Goal: Information Seeking & Learning: Learn about a topic

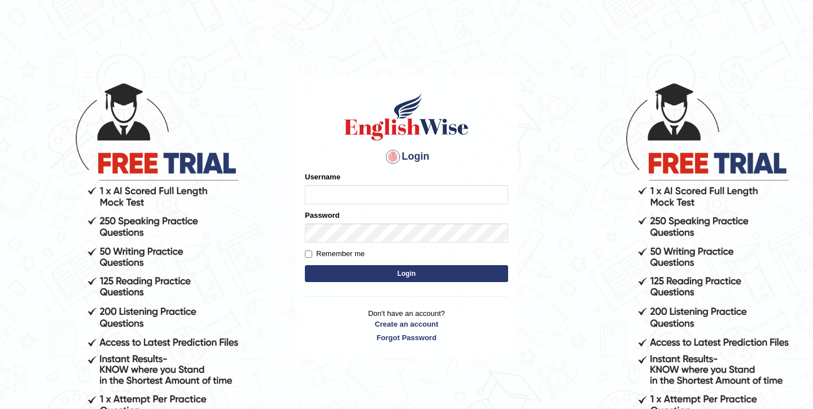
click at [370, 195] on input "Username" at bounding box center [406, 194] width 203 height 19
type input "shubham04"
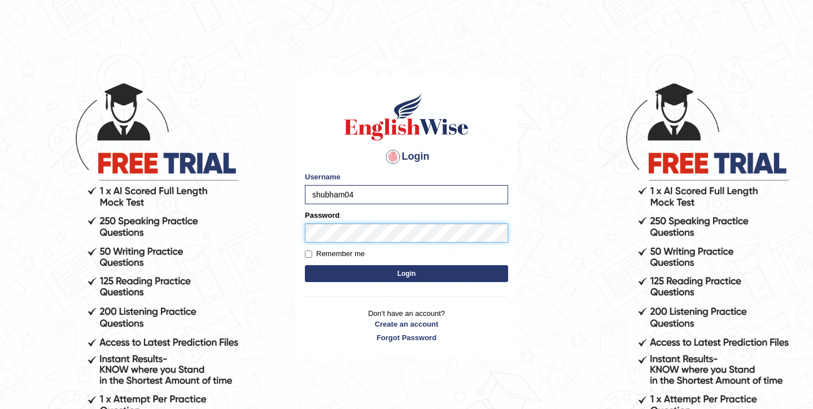
click at [305, 265] on button "Login" at bounding box center [406, 273] width 203 height 17
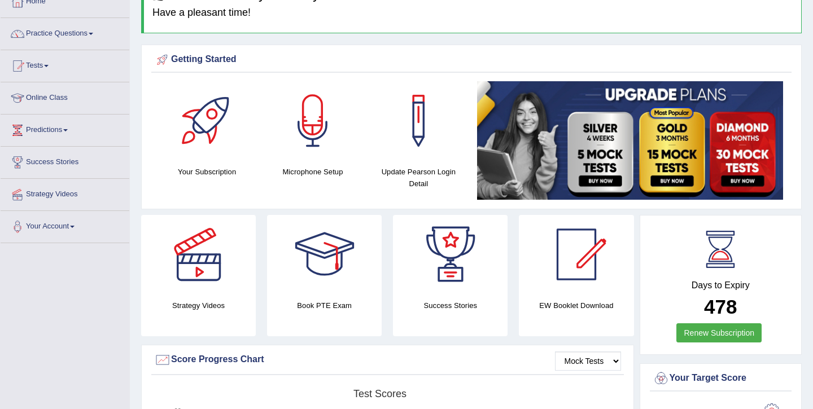
scroll to position [37, 0]
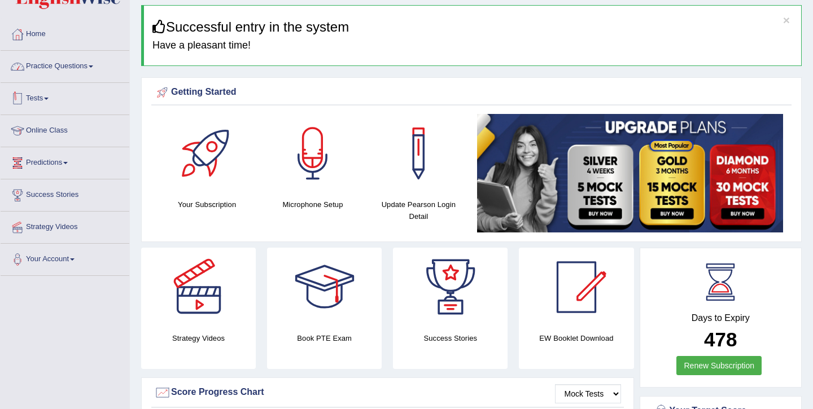
click at [83, 69] on link "Practice Questions" at bounding box center [65, 65] width 129 height 28
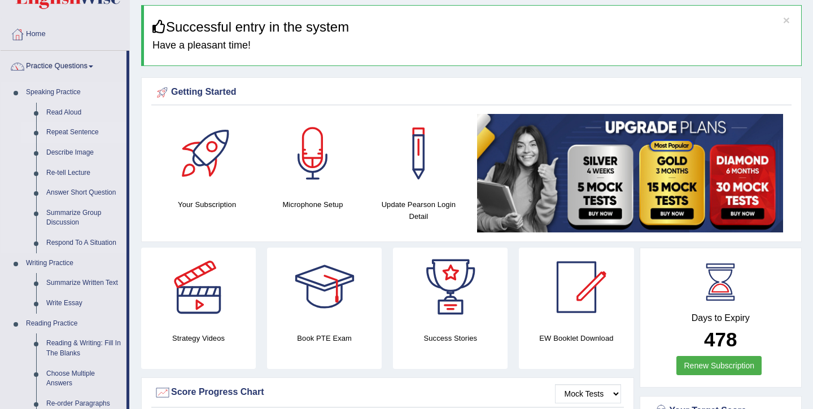
click at [80, 131] on link "Repeat Sentence" at bounding box center [83, 133] width 85 height 20
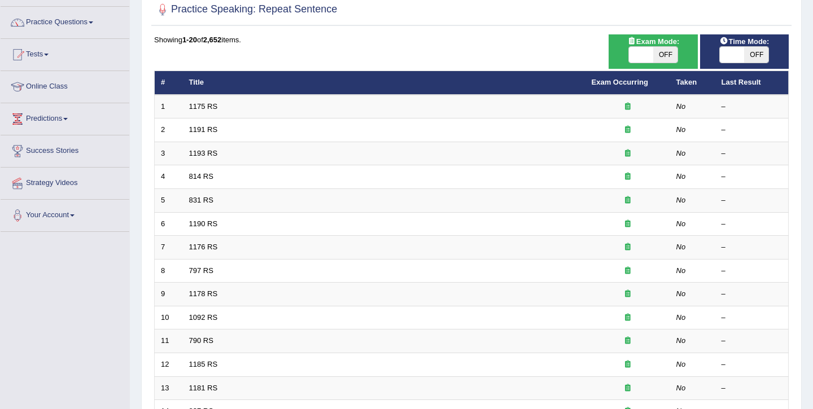
scroll to position [82, 0]
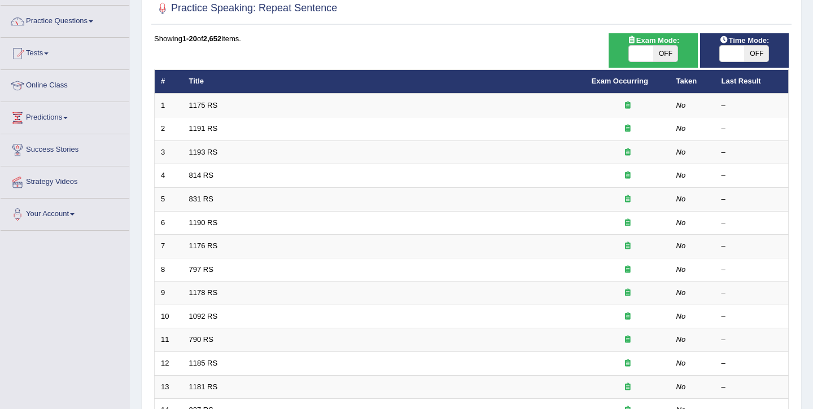
click at [666, 63] on div "Exam Mode: ON OFF" at bounding box center [653, 50] width 89 height 34
click at [666, 58] on span "OFF" at bounding box center [665, 54] width 24 height 16
checkbox input "true"
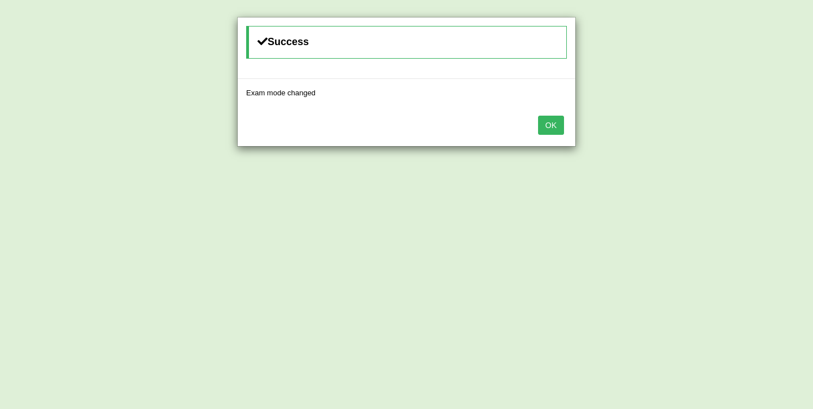
click at [552, 127] on button "OK" at bounding box center [551, 125] width 26 height 19
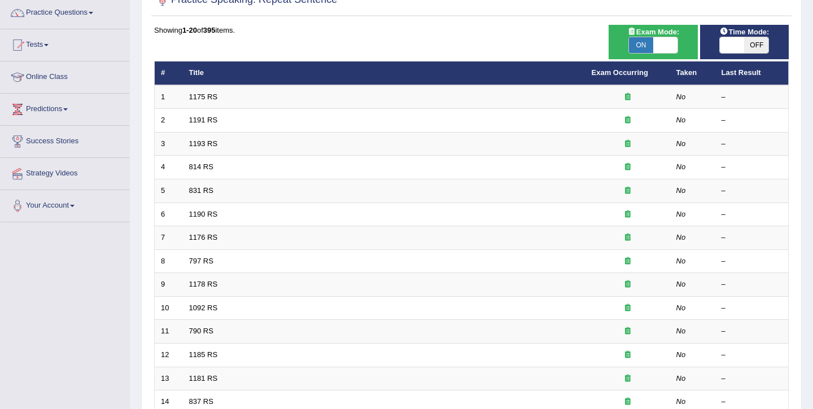
click at [749, 50] on span "OFF" at bounding box center [756, 45] width 24 height 16
checkbox input "true"
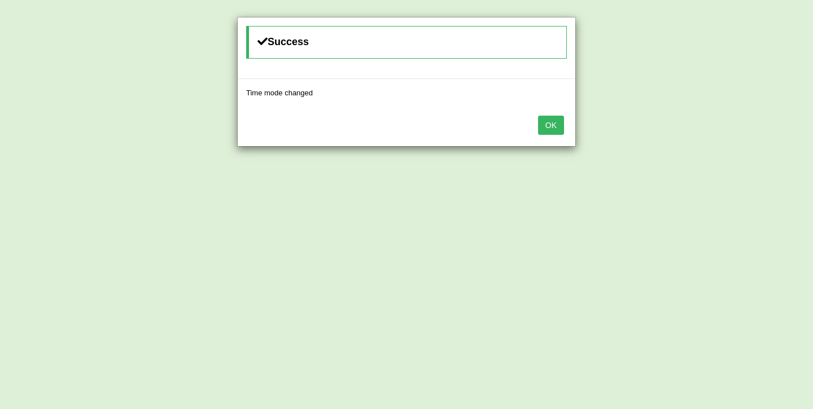
click at [561, 126] on button "OK" at bounding box center [551, 125] width 26 height 19
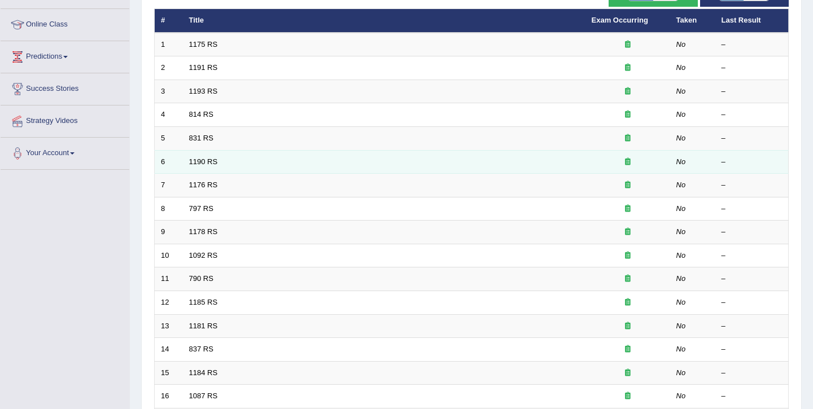
scroll to position [239, 0]
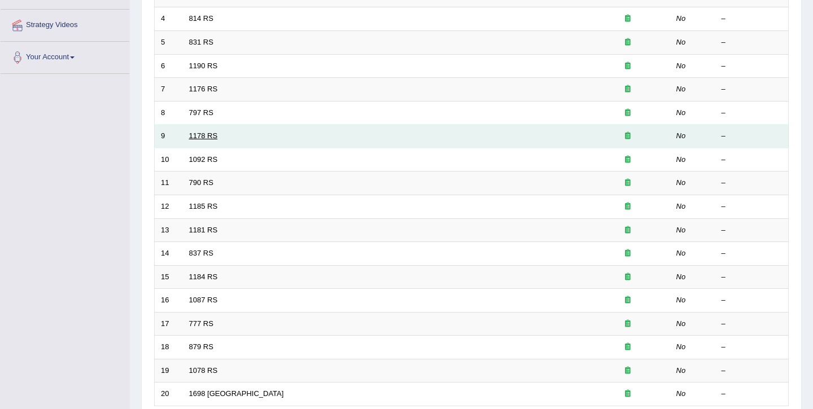
click at [203, 133] on link "1178 RS" at bounding box center [203, 136] width 29 height 8
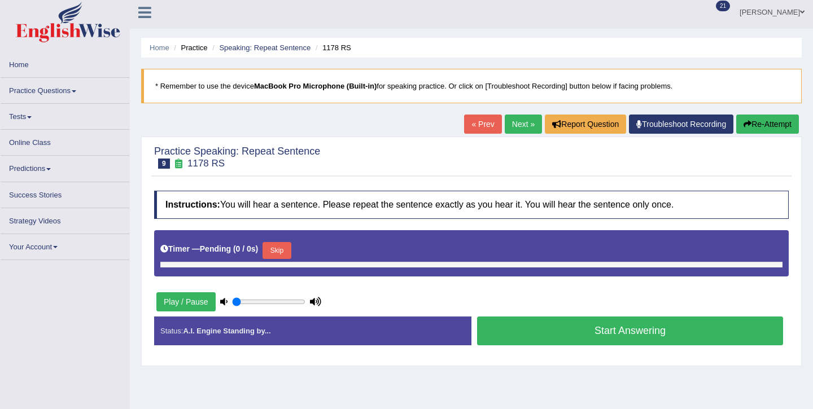
type input "1"
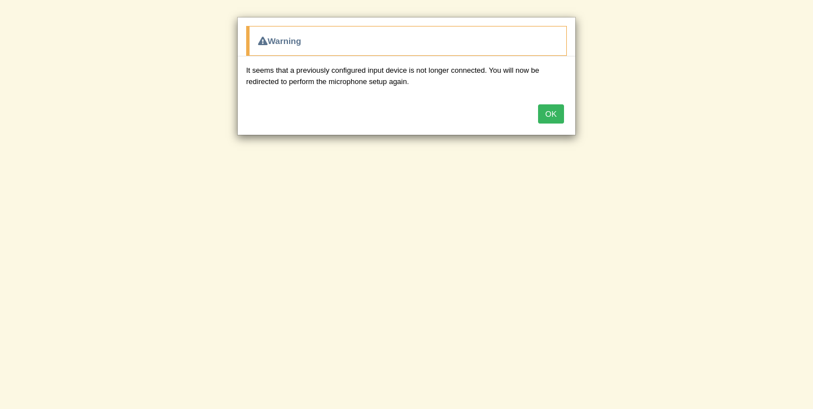
click at [552, 115] on button "OK" at bounding box center [551, 113] width 26 height 19
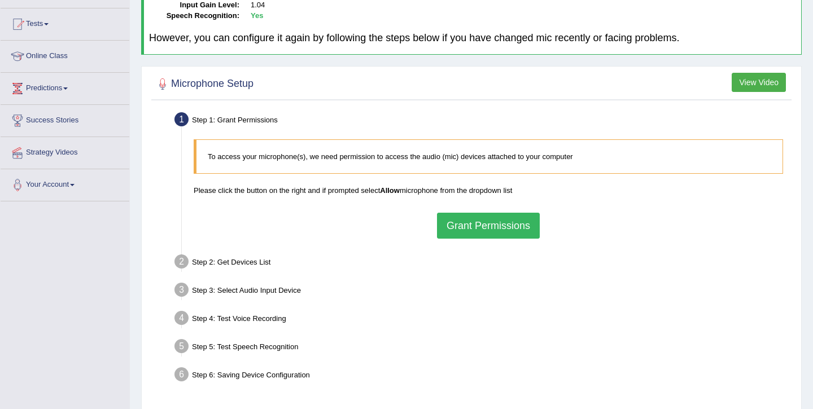
scroll to position [138, 0]
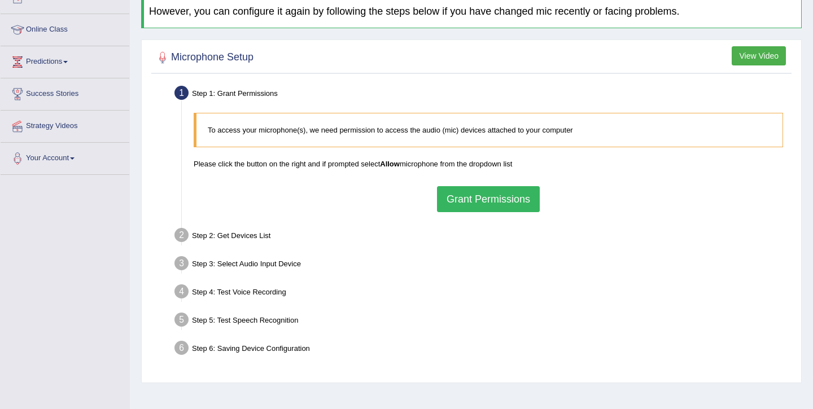
click at [482, 194] on button "Grant Permissions" at bounding box center [488, 199] width 103 height 26
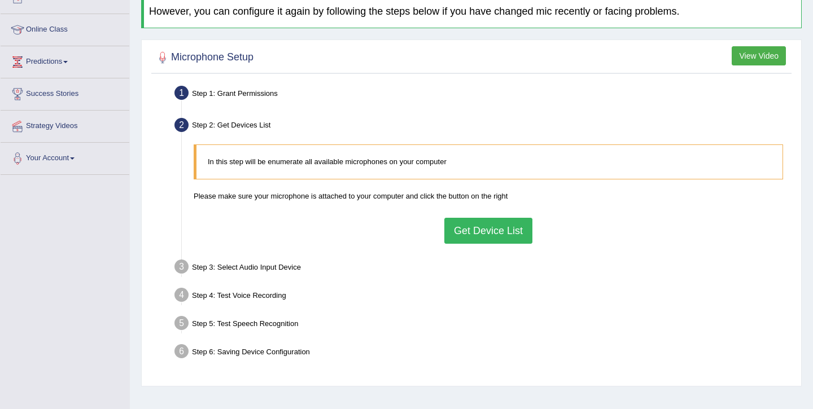
click at [483, 239] on button "Get Device List" at bounding box center [488, 231] width 88 height 26
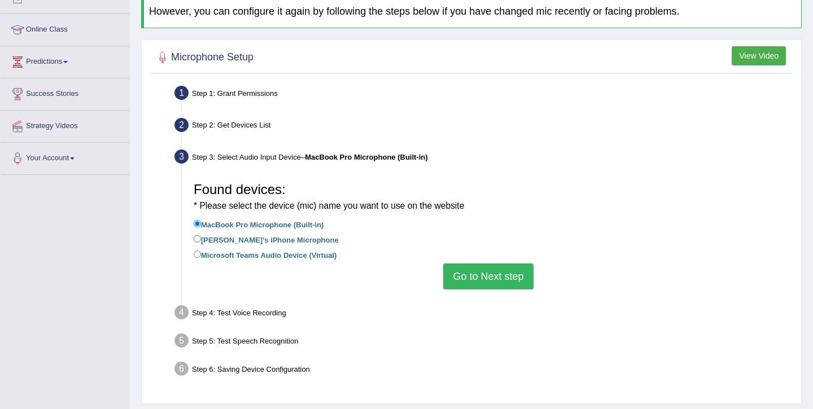
click at [521, 281] on button "Go to Next step" at bounding box center [488, 277] width 90 height 26
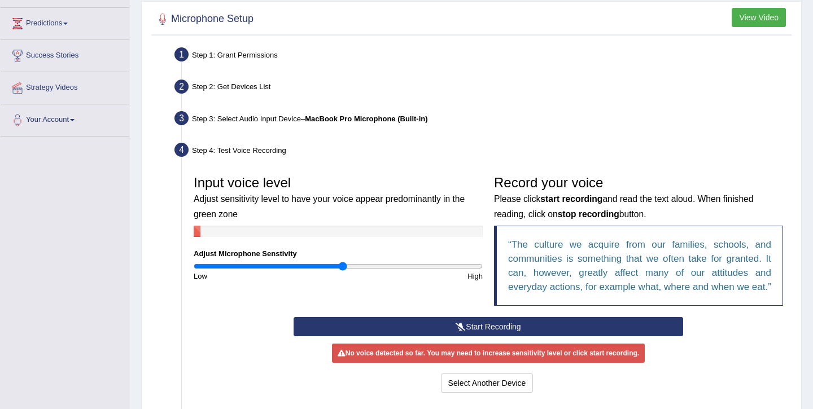
scroll to position [179, 0]
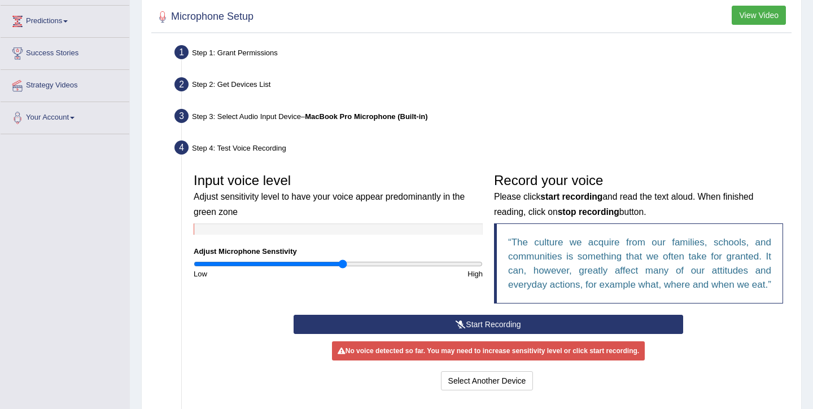
click at [438, 334] on button "Start Recording" at bounding box center [488, 324] width 389 height 19
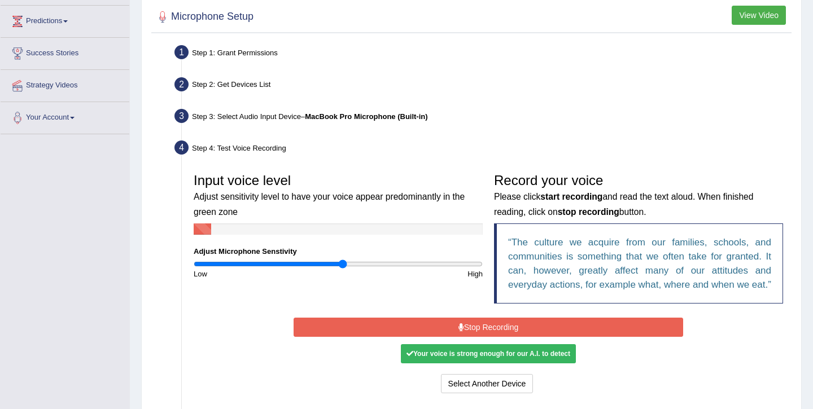
click at [443, 337] on button "Stop Recording" at bounding box center [488, 327] width 389 height 19
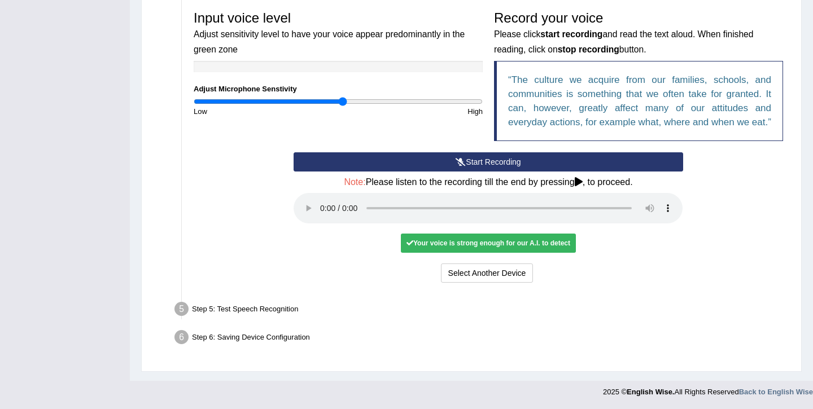
scroll to position [355, 0]
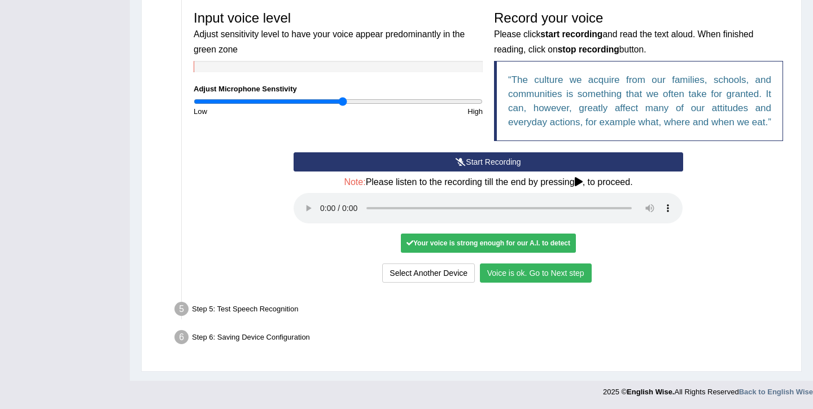
click at [545, 278] on button "Voice is ok. Go to Next step" at bounding box center [536, 273] width 112 height 19
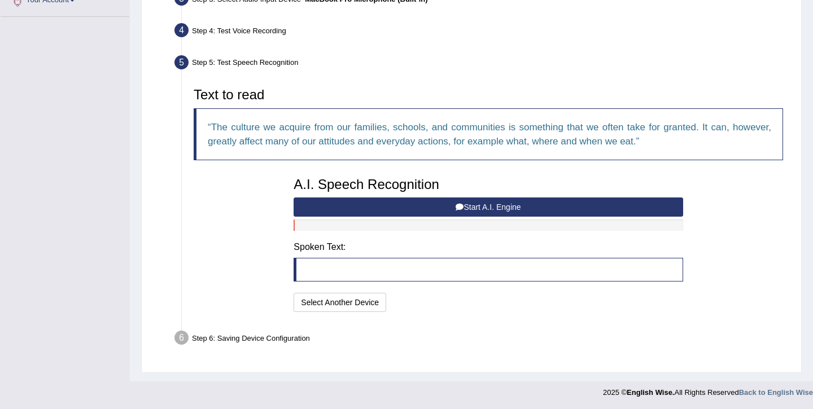
scroll to position [296, 0]
click at [422, 208] on button "Start A.I. Engine" at bounding box center [488, 207] width 389 height 19
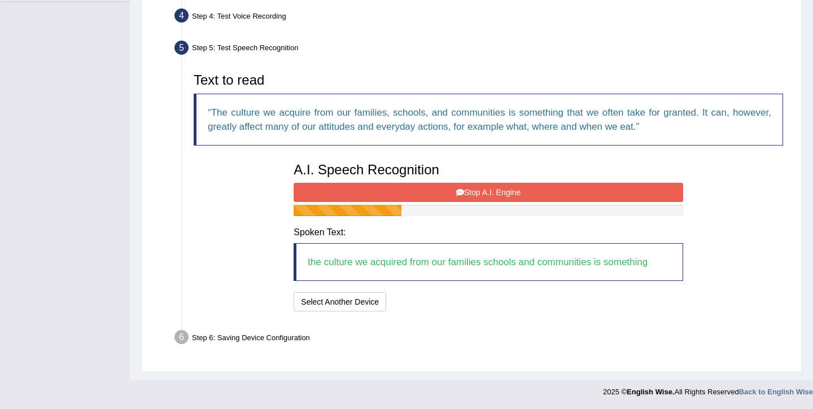
scroll to position [321, 0]
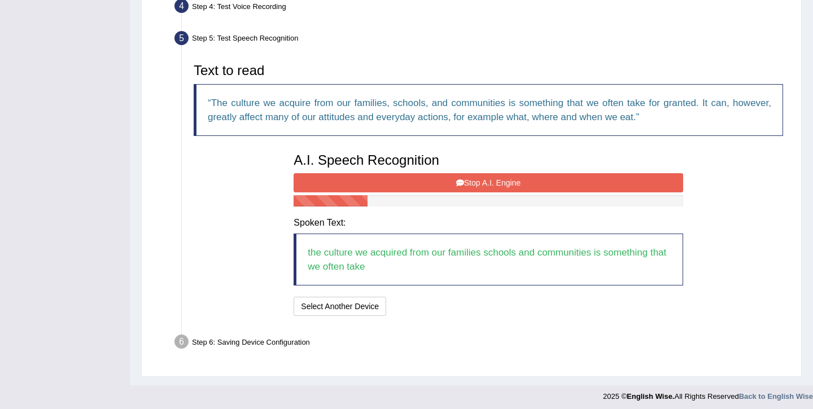
click at [457, 185] on icon at bounding box center [460, 183] width 8 height 8
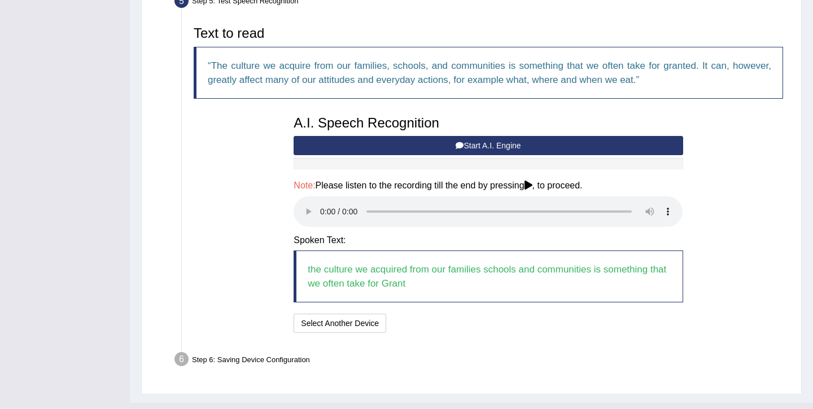
scroll to position [379, 0]
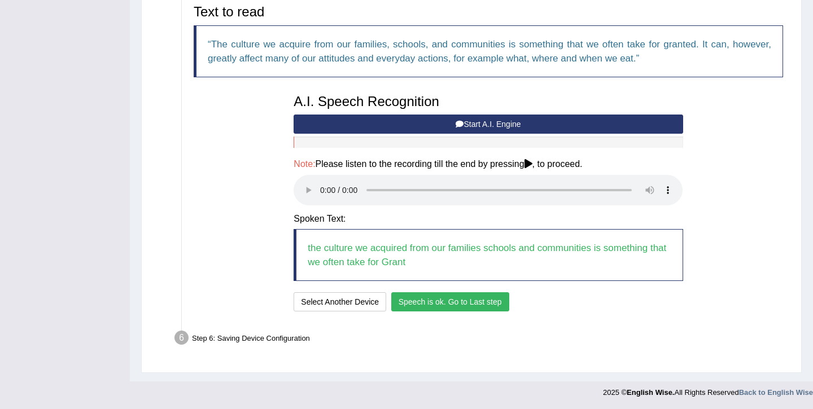
click at [457, 302] on button "Speech is ok. Go to Last step" at bounding box center [450, 301] width 118 height 19
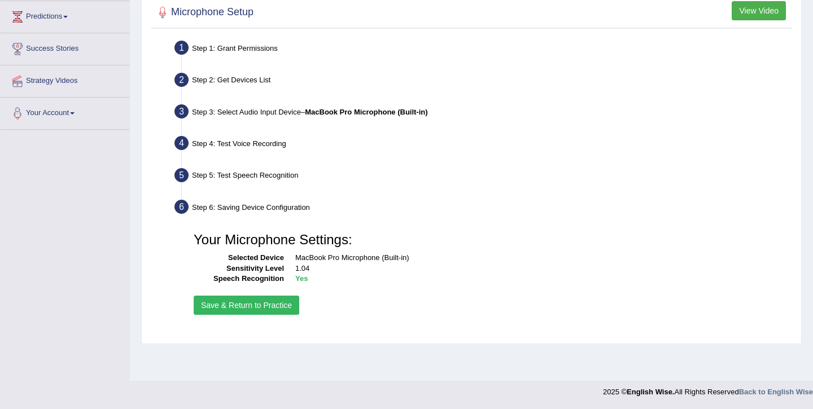
scroll to position [184, 0]
click at [270, 306] on button "Save & Return to Practice" at bounding box center [247, 305] width 106 height 19
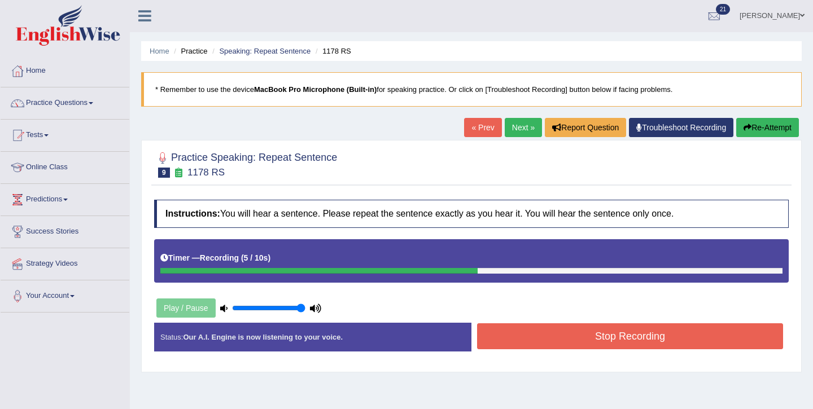
click at [537, 339] on button "Stop Recording" at bounding box center [630, 337] width 306 height 26
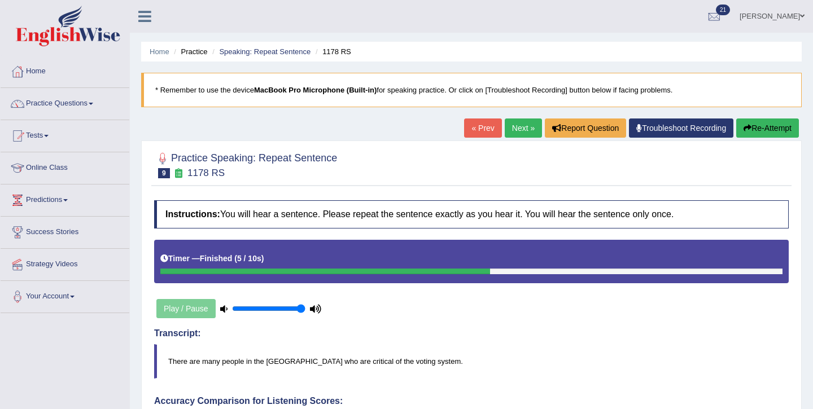
click at [513, 133] on link "Next »" at bounding box center [523, 128] width 37 height 19
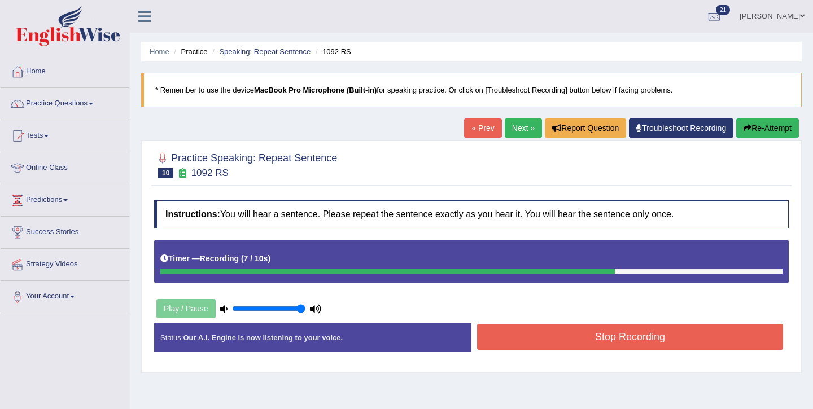
click at [540, 334] on button "Stop Recording" at bounding box center [630, 337] width 306 height 26
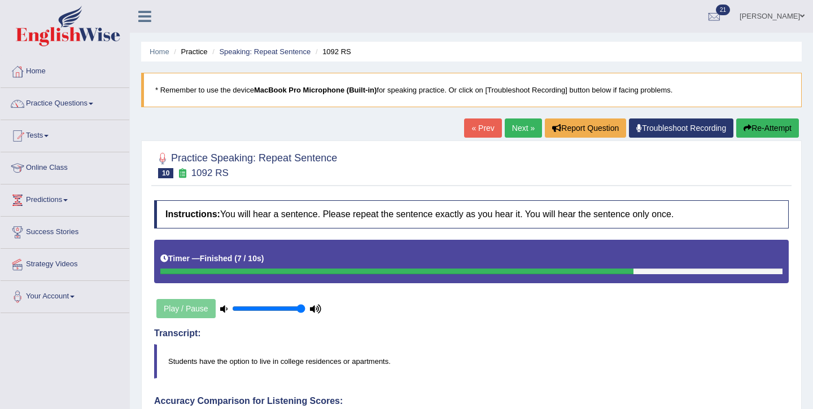
click at [510, 136] on link "Next »" at bounding box center [523, 128] width 37 height 19
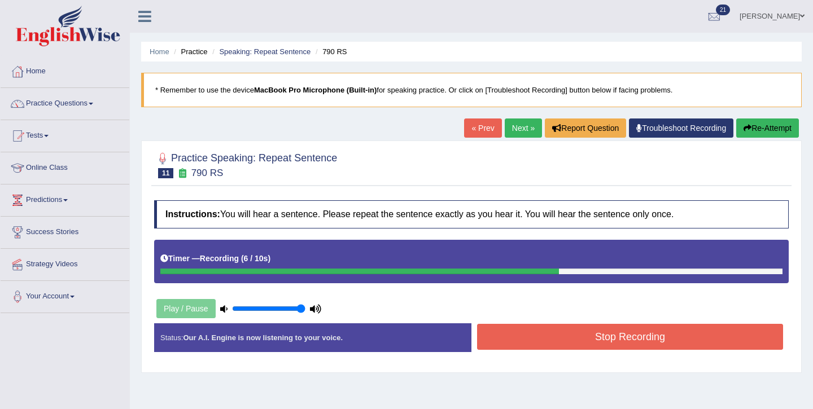
click at [568, 350] on button "Stop Recording" at bounding box center [630, 337] width 306 height 26
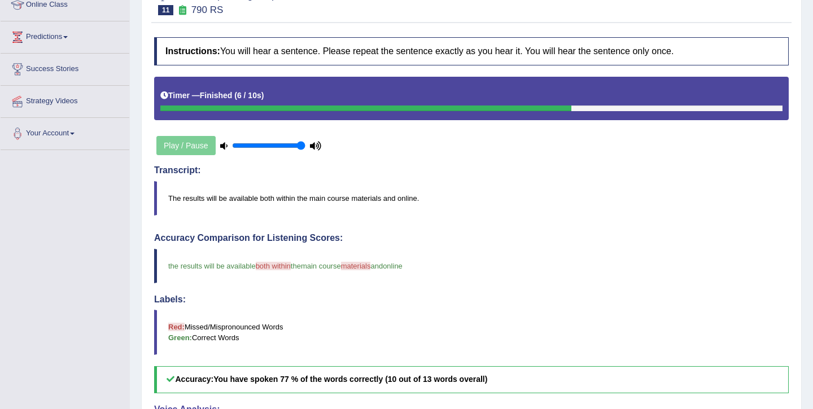
scroll to position [104, 0]
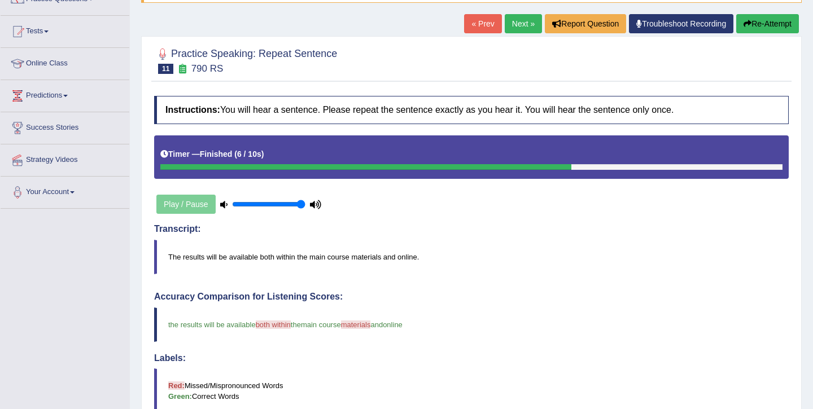
click at [517, 25] on link "Next »" at bounding box center [523, 23] width 37 height 19
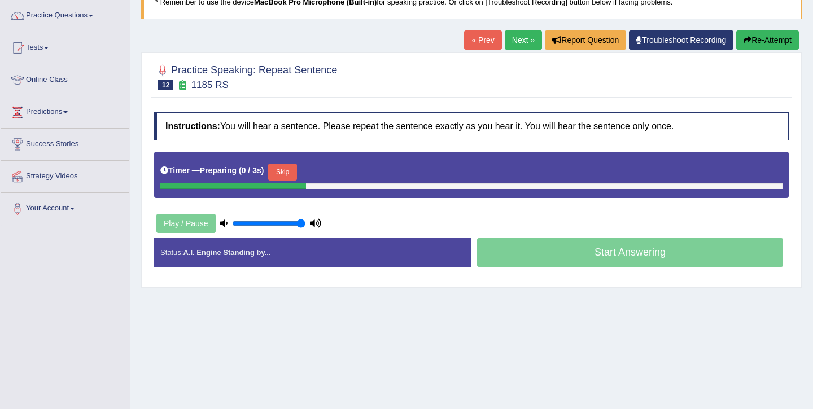
scroll to position [101, 0]
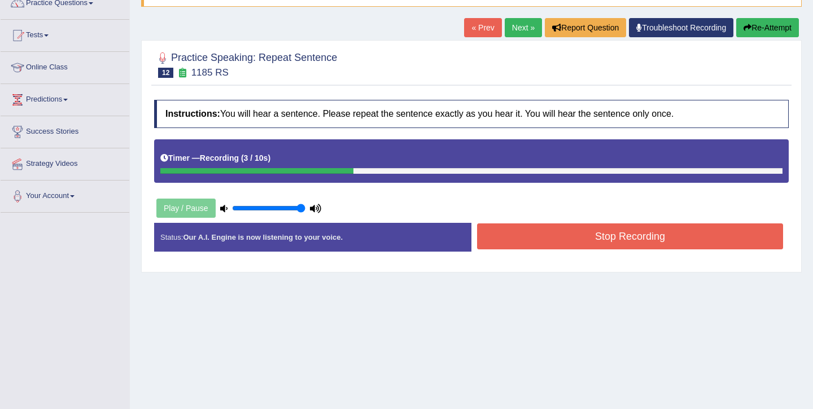
click at [602, 241] on button "Stop Recording" at bounding box center [630, 237] width 306 height 26
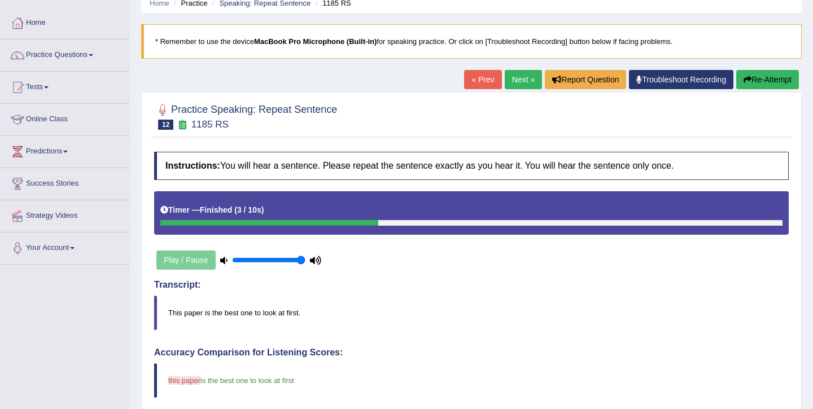
scroll to position [0, 0]
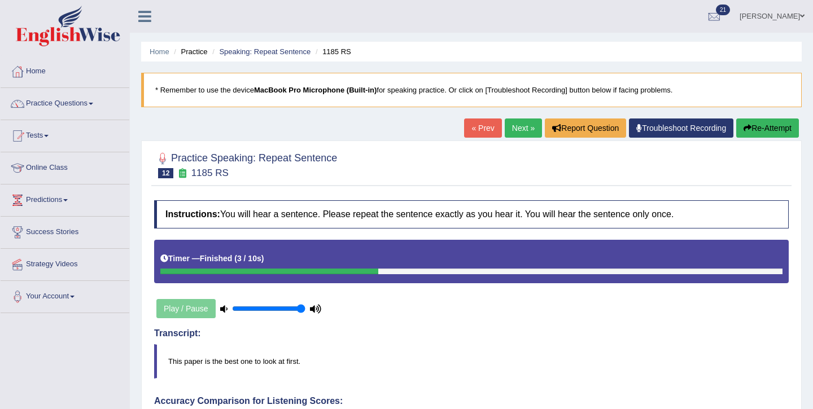
click at [520, 132] on link "Next »" at bounding box center [523, 128] width 37 height 19
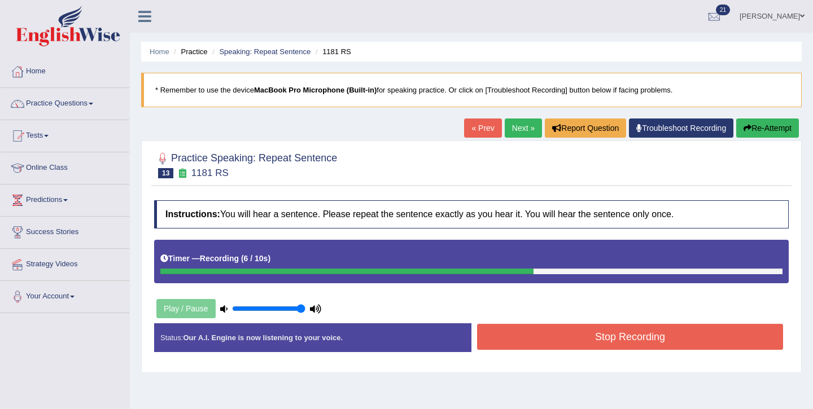
click at [608, 335] on button "Stop Recording" at bounding box center [630, 337] width 306 height 26
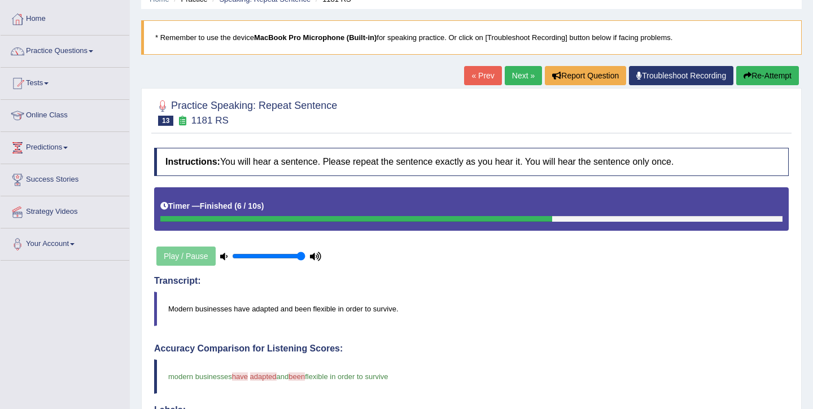
scroll to position [38, 0]
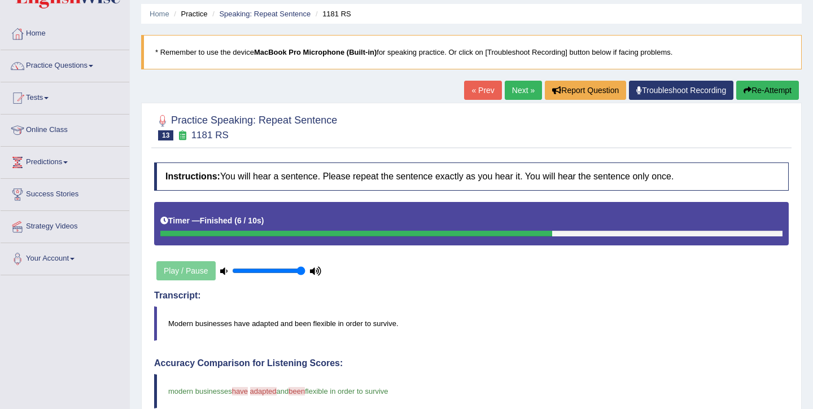
click at [762, 86] on button "Re-Attempt" at bounding box center [767, 90] width 63 height 19
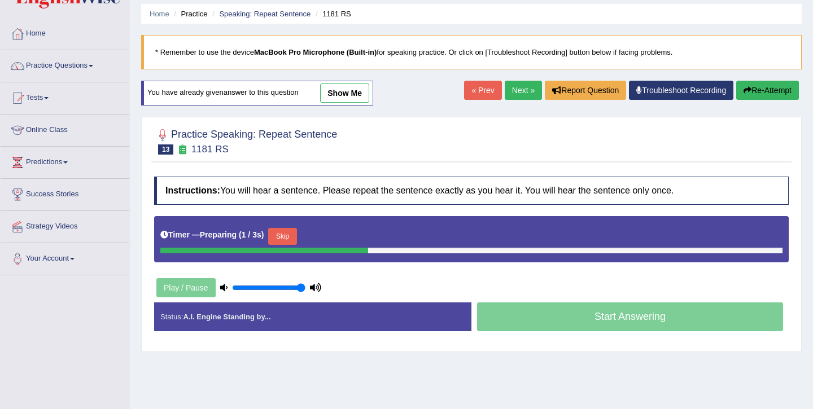
click at [296, 237] on button "Skip" at bounding box center [282, 236] width 28 height 17
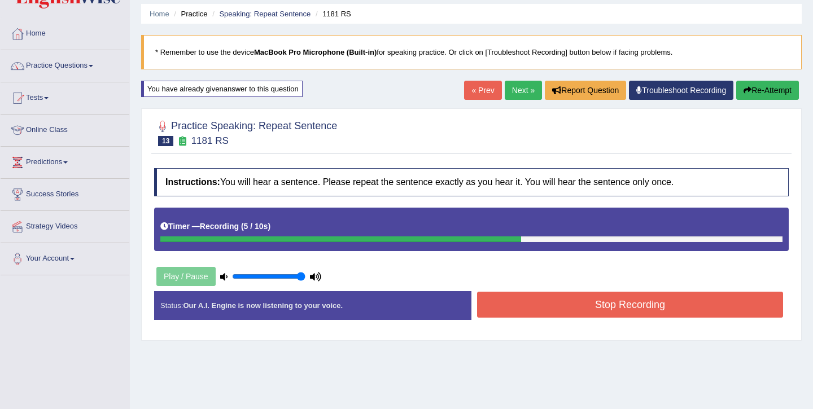
click at [527, 298] on button "Stop Recording" at bounding box center [630, 305] width 306 height 26
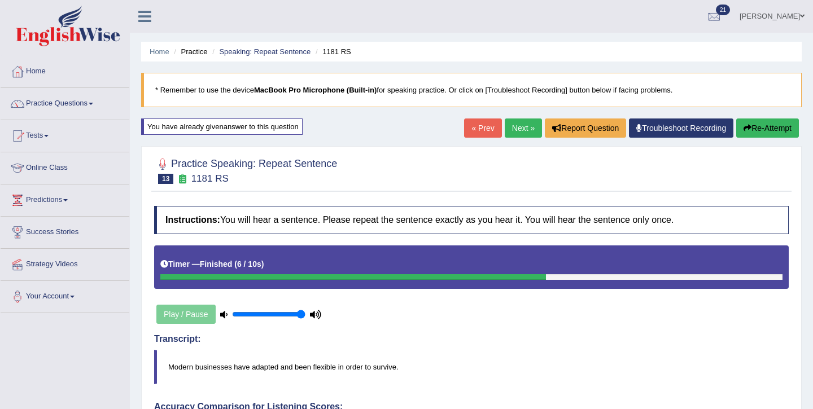
click at [512, 131] on link "Next »" at bounding box center [523, 128] width 37 height 19
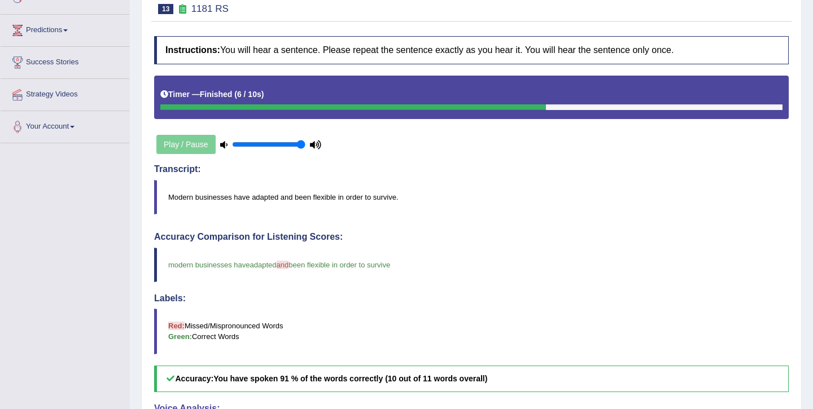
scroll to position [228, 0]
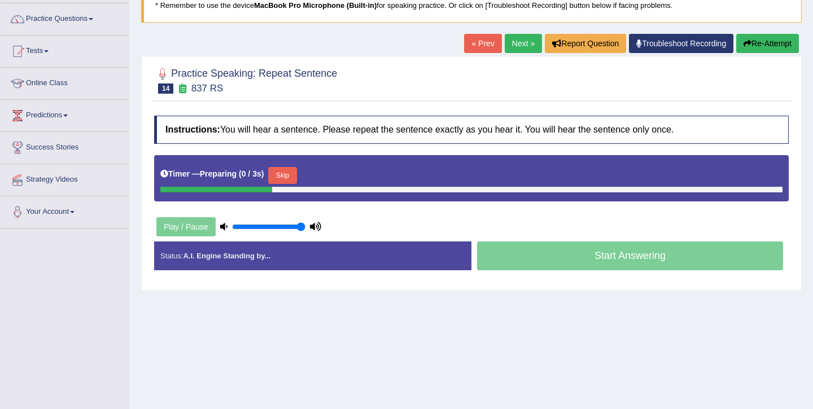
scroll to position [91, 0]
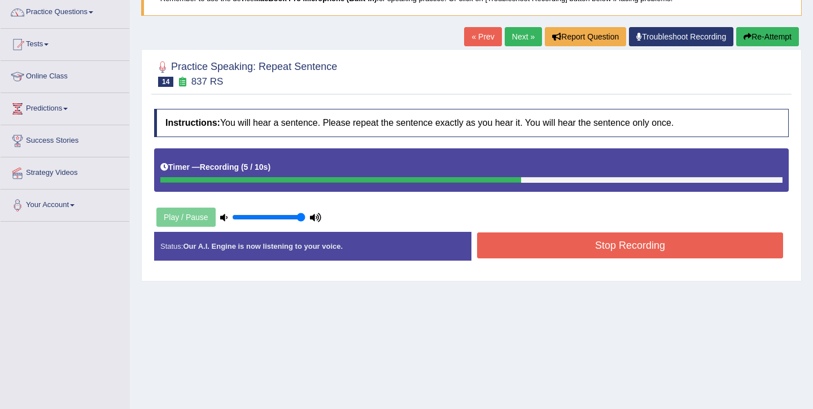
click at [593, 254] on button "Stop Recording" at bounding box center [630, 246] width 306 height 26
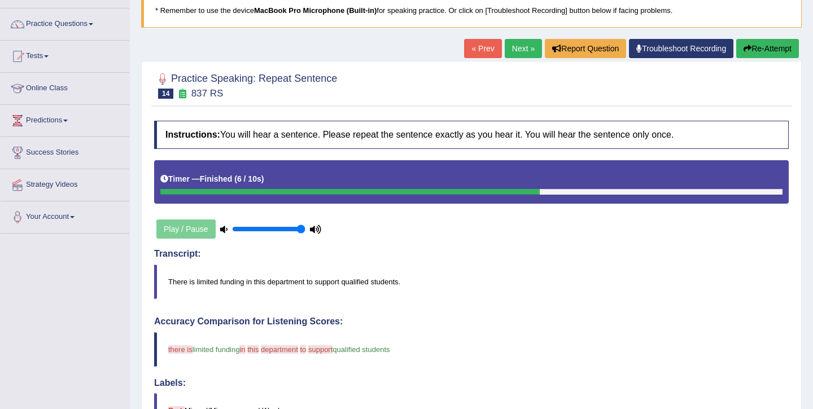
scroll to position [0, 0]
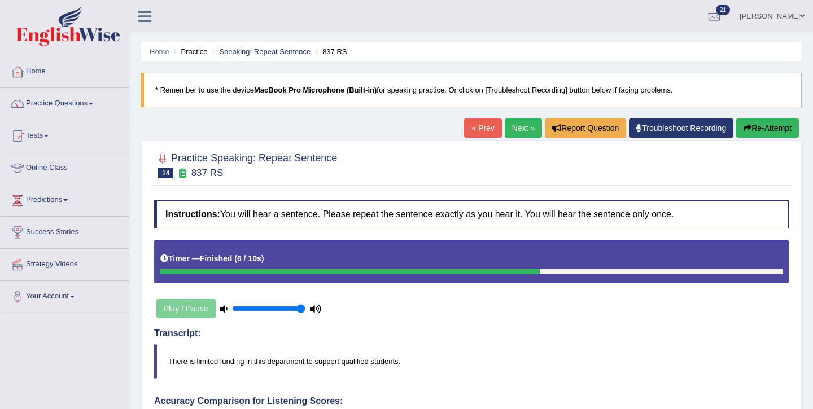
click at [756, 125] on button "Re-Attempt" at bounding box center [767, 128] width 63 height 19
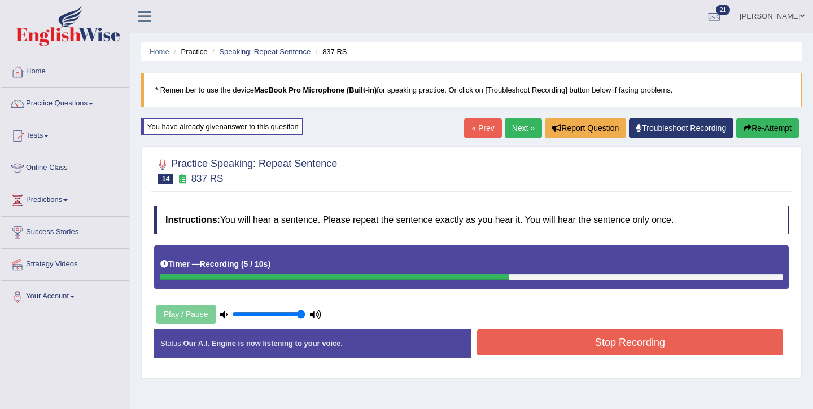
click at [521, 363] on div "Status: Our A.I. Engine is now listening to your voice. Start Answering Stop Re…" at bounding box center [471, 349] width 635 height 40
click at [528, 351] on button "Stop Recording" at bounding box center [630, 343] width 306 height 26
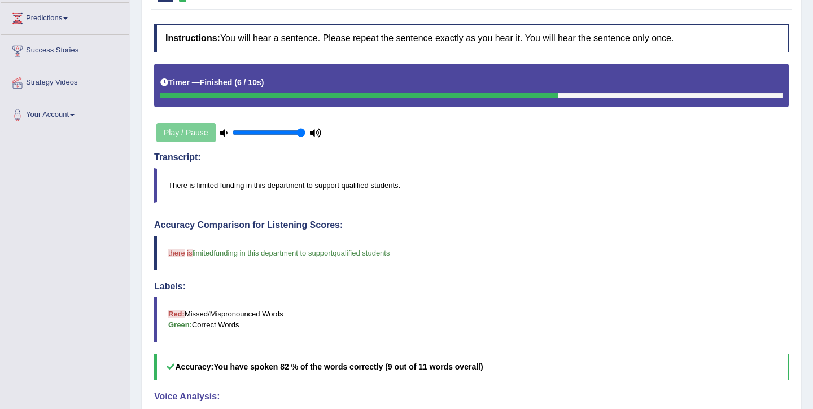
scroll to position [126, 0]
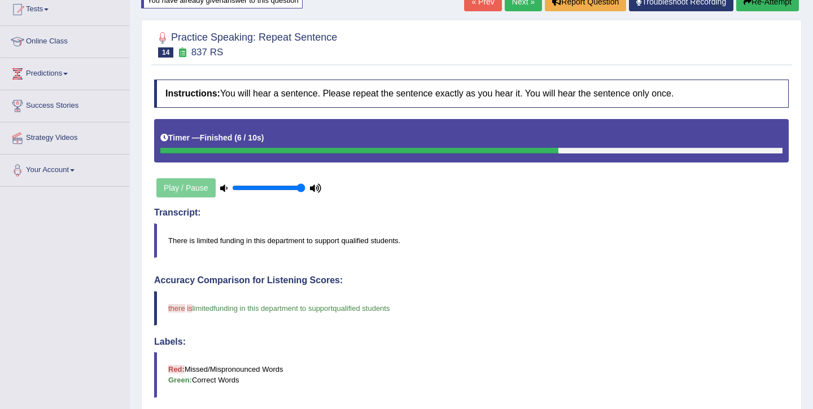
click at [519, 8] on link "Next »" at bounding box center [523, 1] width 37 height 19
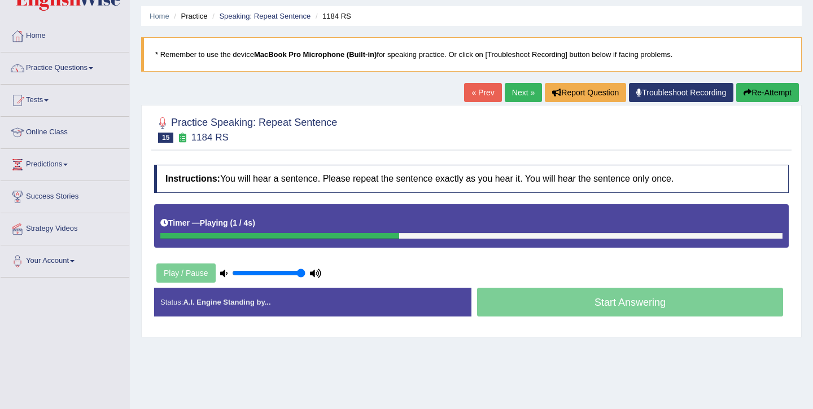
scroll to position [35, 0]
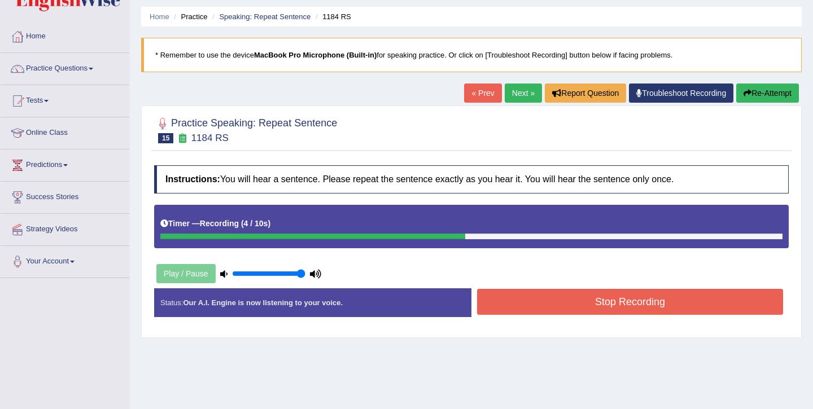
click at [574, 310] on button "Stop Recording" at bounding box center [630, 302] width 306 height 26
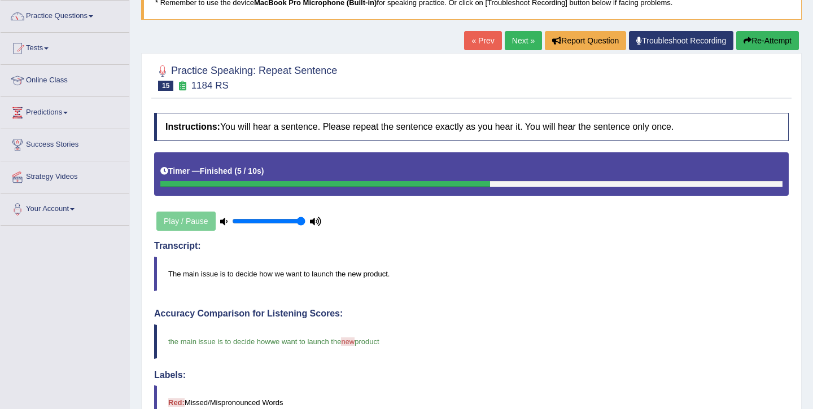
scroll to position [58, 0]
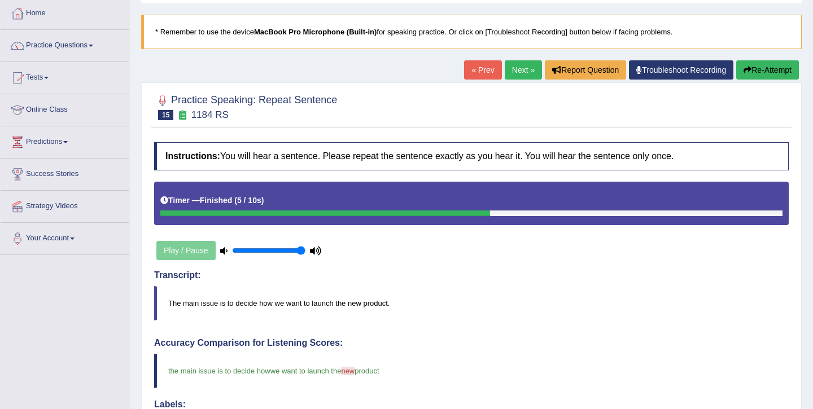
click at [522, 81] on div "« Prev Next » Report Question Troubleshoot Recording Re-Attempt" at bounding box center [633, 71] width 338 height 22
click at [522, 63] on link "Next »" at bounding box center [523, 69] width 37 height 19
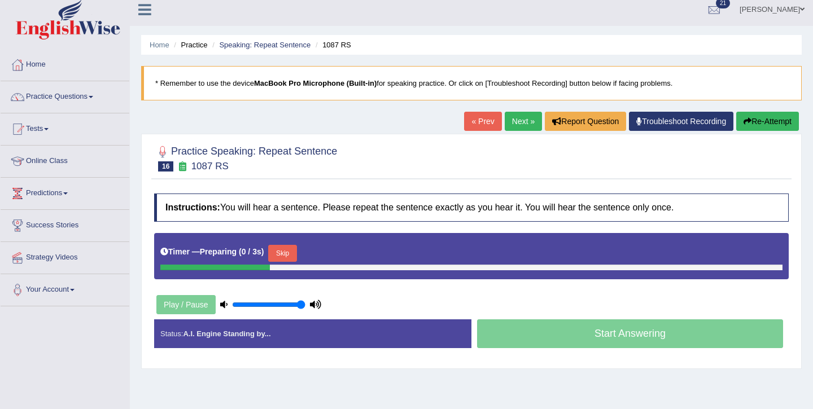
scroll to position [86, 0]
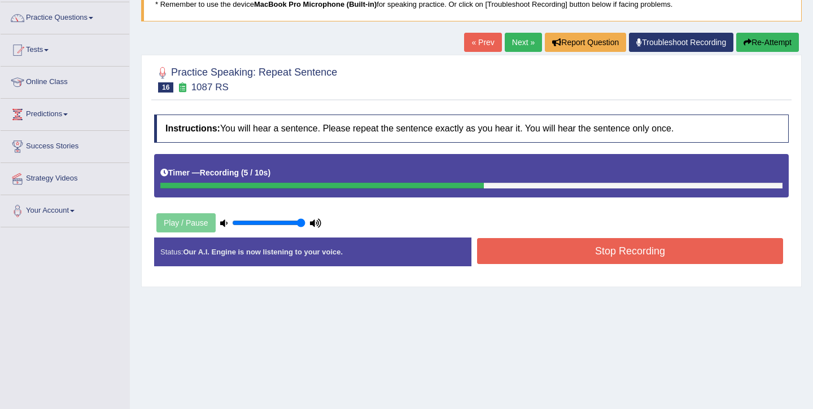
click at [615, 251] on button "Stop Recording" at bounding box center [630, 251] width 306 height 26
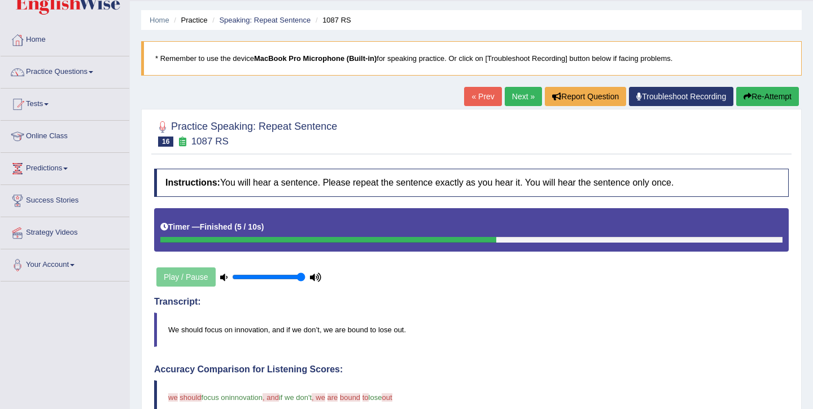
scroll to position [0, 0]
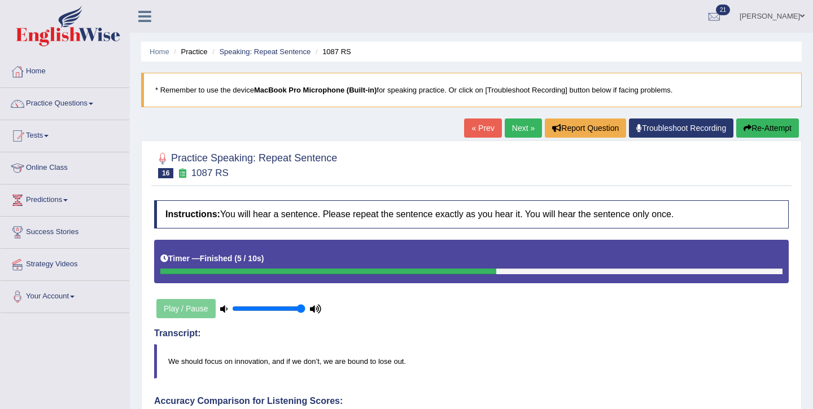
click at [527, 128] on link "Next »" at bounding box center [523, 128] width 37 height 19
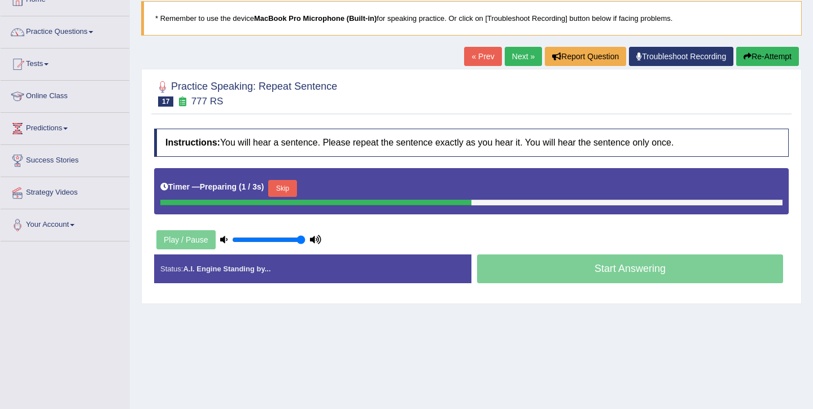
scroll to position [75, 0]
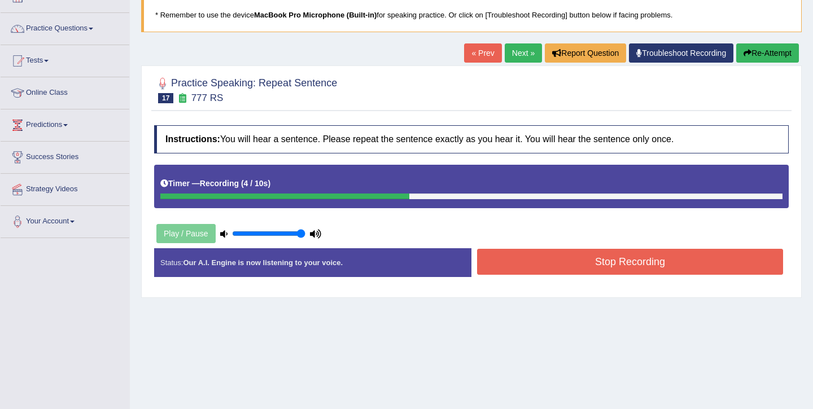
click at [602, 261] on button "Stop Recording" at bounding box center [630, 262] width 306 height 26
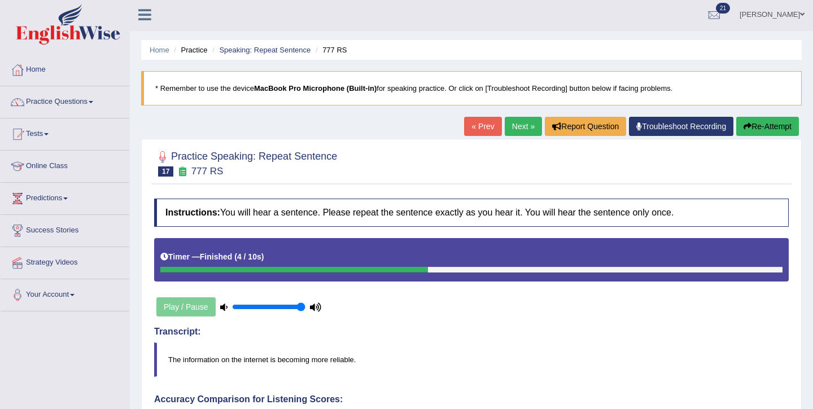
scroll to position [0, 0]
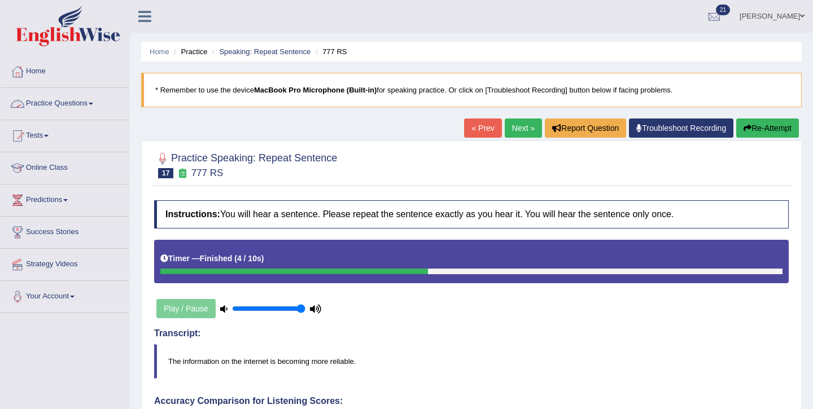
click at [53, 98] on link "Practice Questions" at bounding box center [65, 102] width 129 height 28
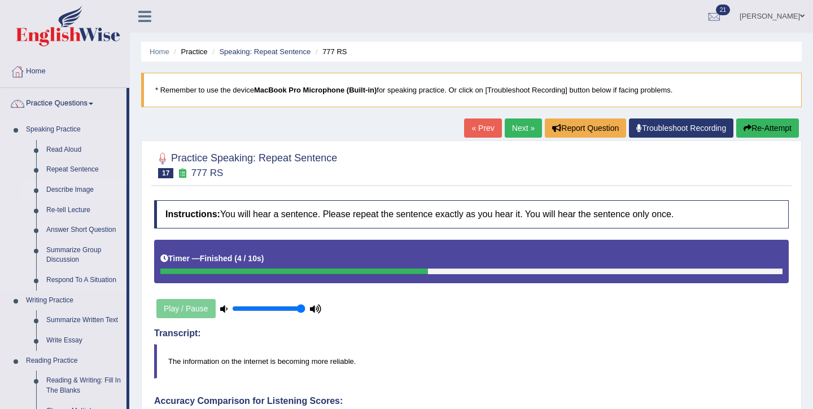
click at [74, 195] on link "Describe Image" at bounding box center [83, 190] width 85 height 20
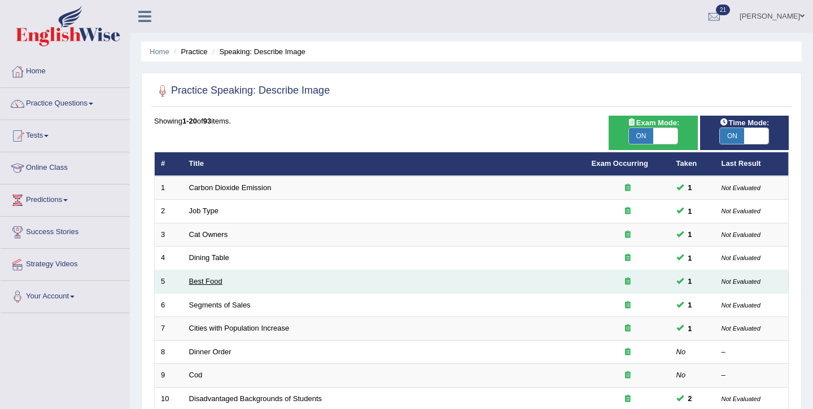
click at [204, 286] on link "Best Food" at bounding box center [205, 281] width 33 height 8
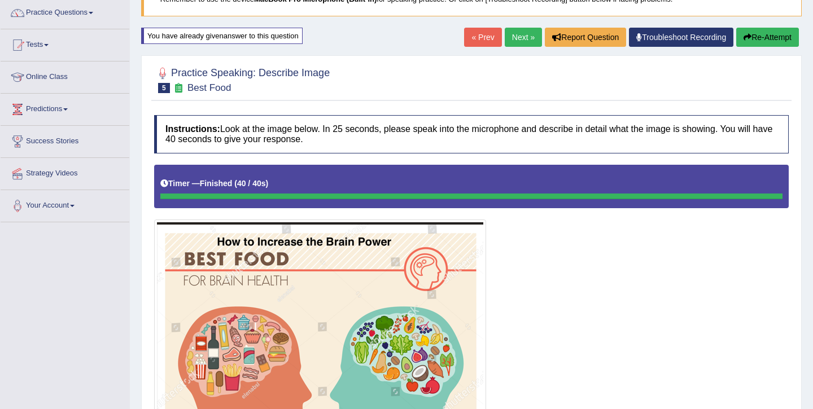
scroll to position [5, 0]
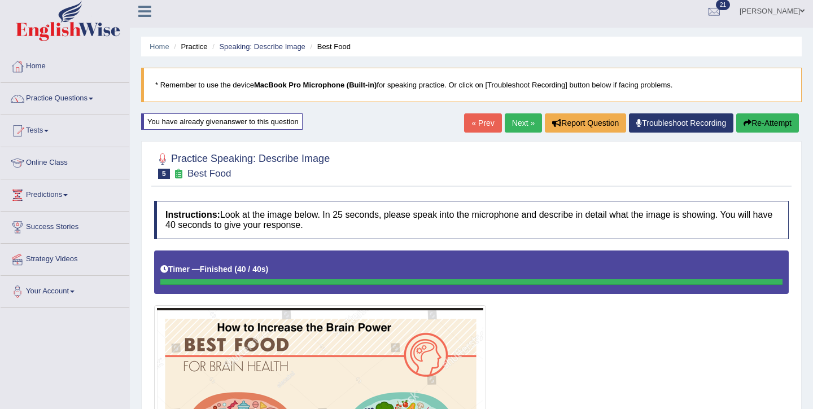
click at [513, 124] on link "Next »" at bounding box center [523, 122] width 37 height 19
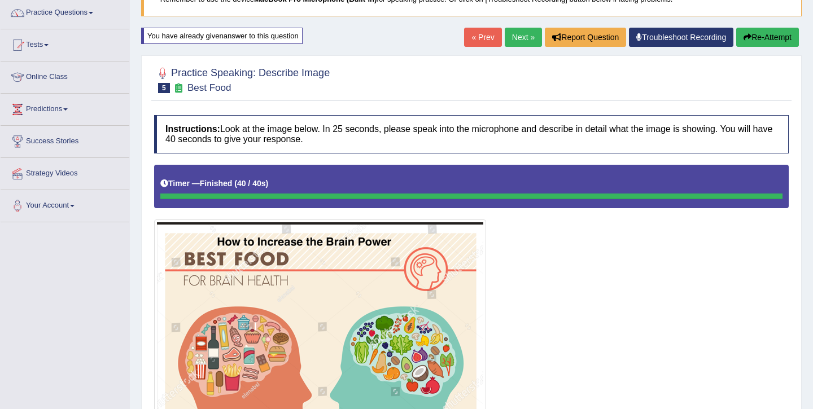
scroll to position [95, 0]
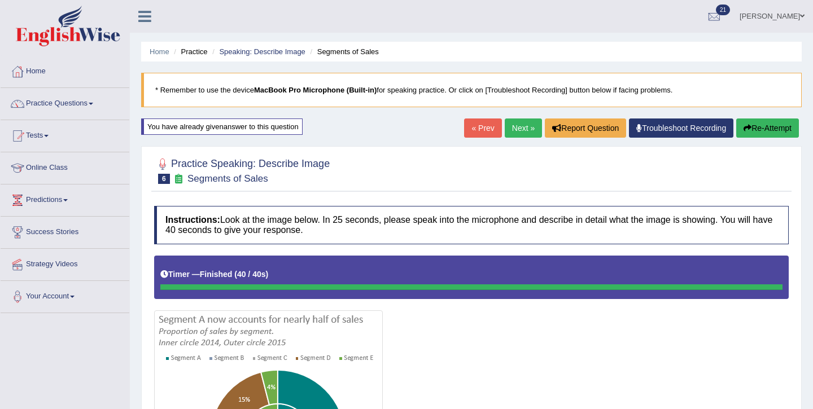
scroll to position [1, 0]
click at [513, 124] on link "Next »" at bounding box center [523, 127] width 37 height 19
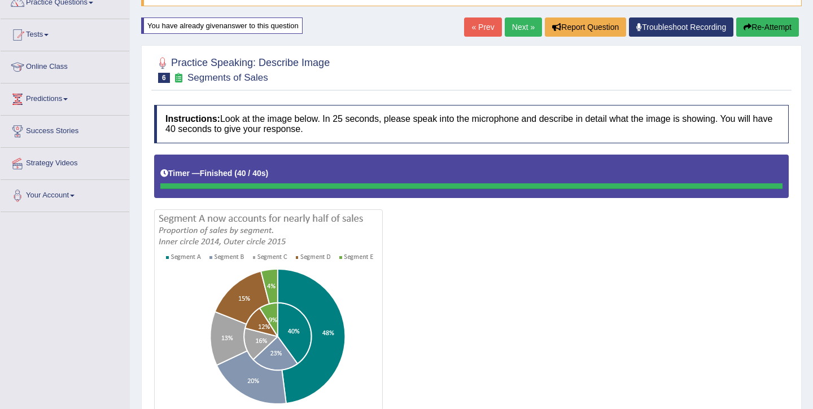
scroll to position [132, 0]
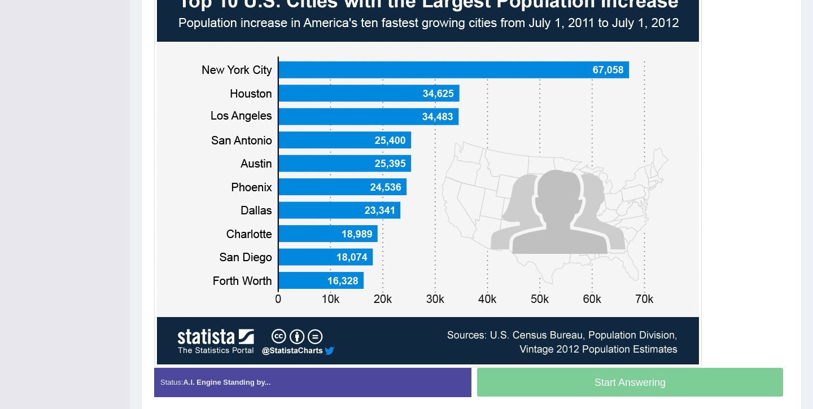
scroll to position [251, 0]
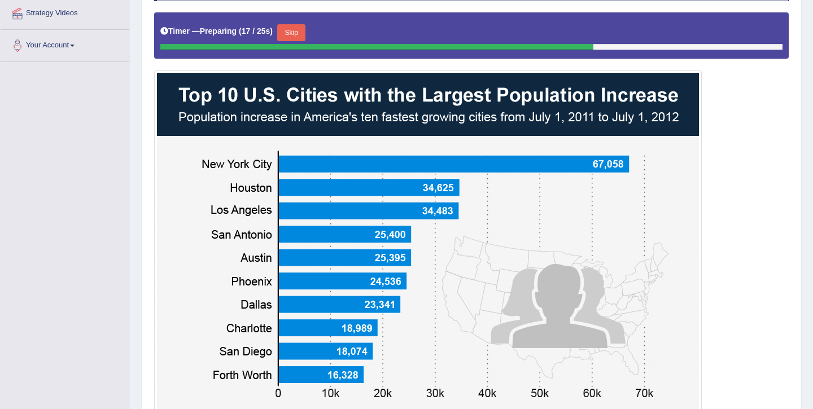
click at [291, 39] on button "Skip" at bounding box center [291, 32] width 28 height 17
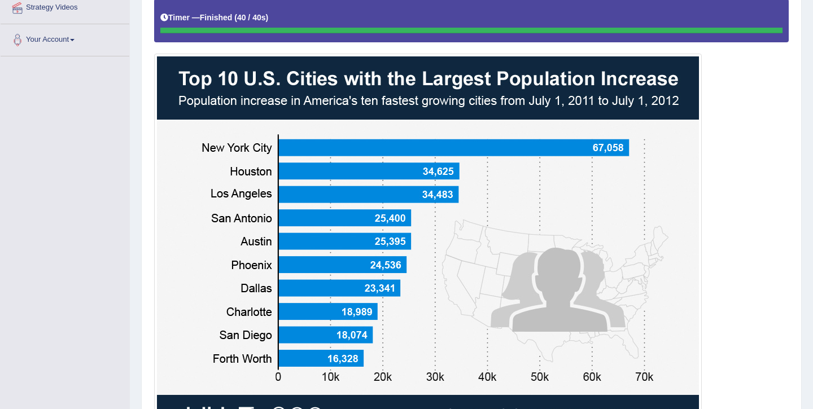
scroll to position [43, 0]
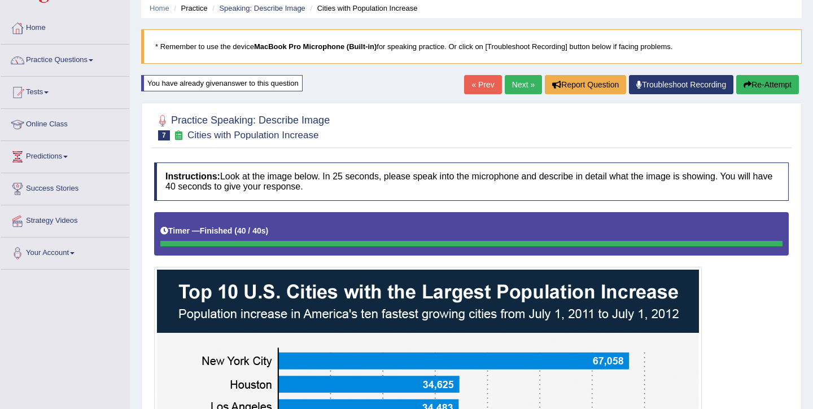
click at [763, 86] on button "Re-Attempt" at bounding box center [767, 84] width 63 height 19
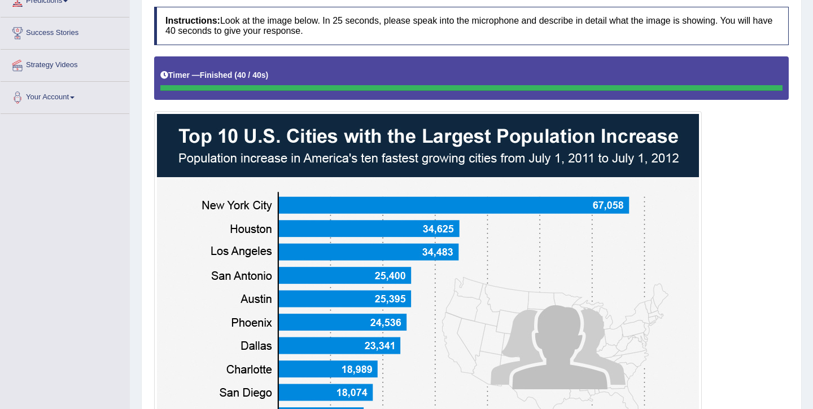
scroll to position [205, 0]
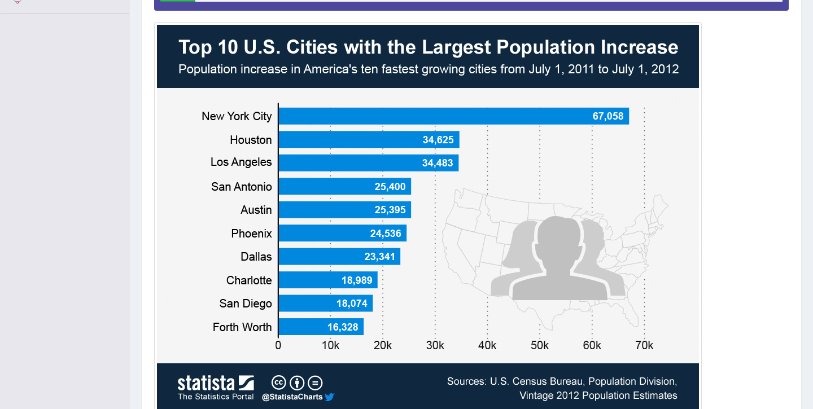
scroll to position [280, 0]
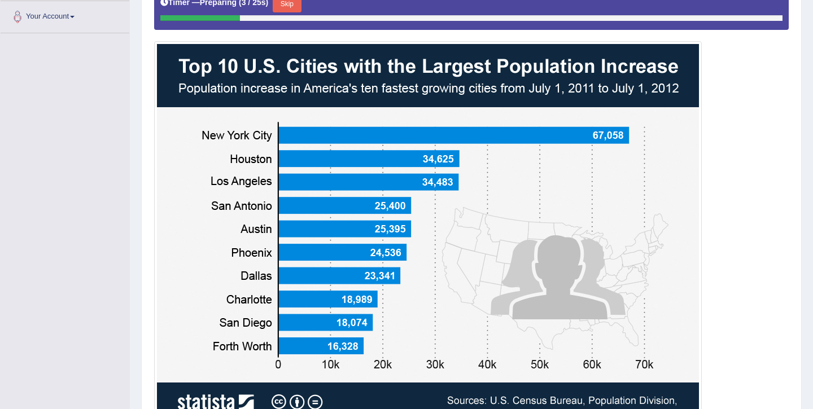
click at [286, 6] on button "Skip" at bounding box center [287, 3] width 28 height 17
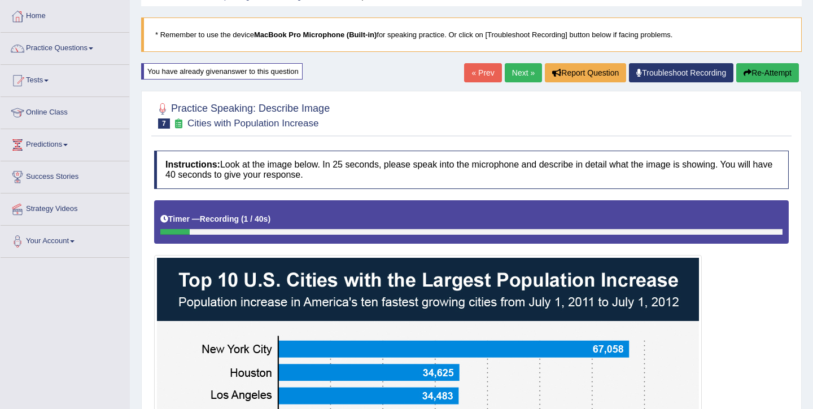
scroll to position [0, 0]
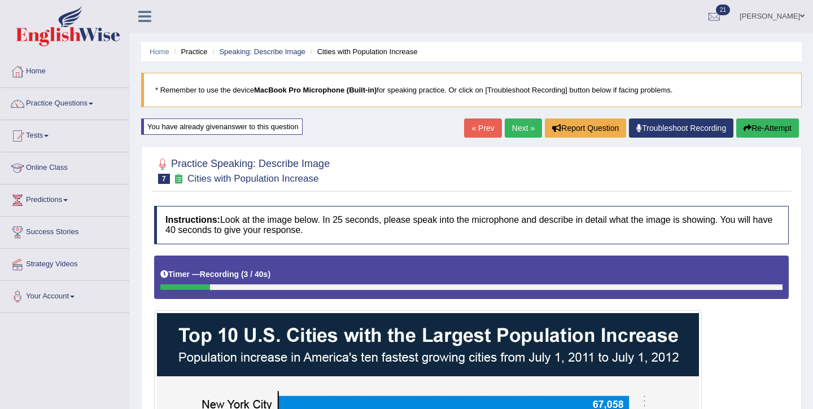
click at [749, 134] on button "Re-Attempt" at bounding box center [767, 128] width 63 height 19
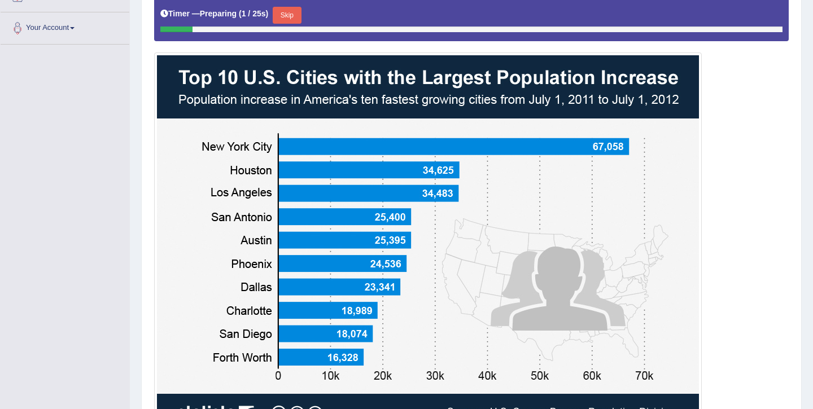
scroll to position [266, 0]
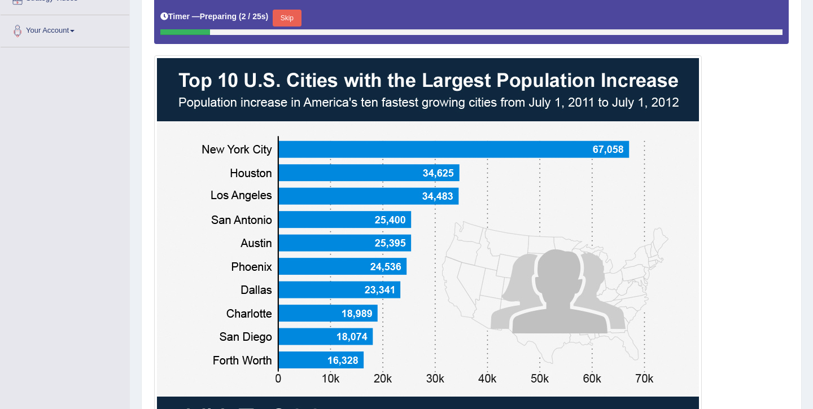
click at [295, 19] on button "Skip" at bounding box center [287, 18] width 28 height 17
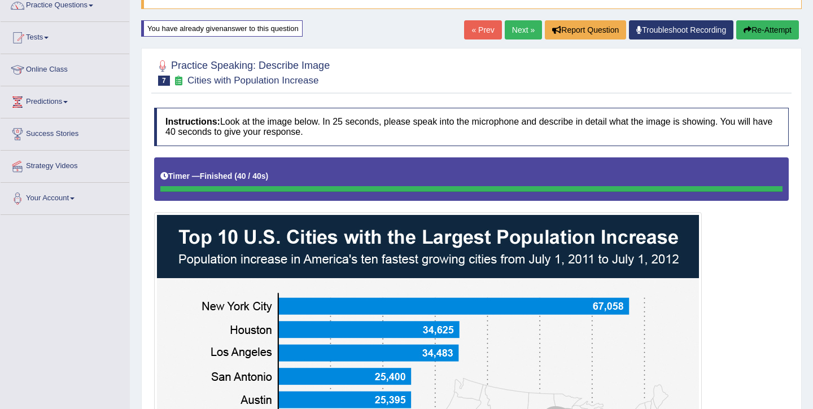
scroll to position [29, 0]
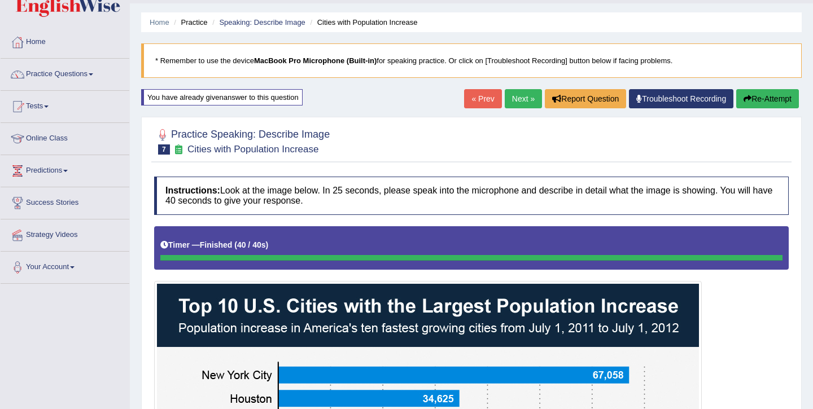
click at [515, 104] on link "Next »" at bounding box center [523, 98] width 37 height 19
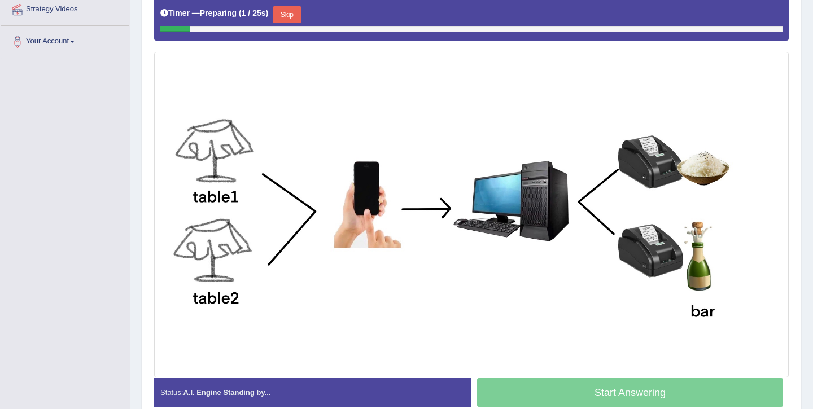
scroll to position [251, 0]
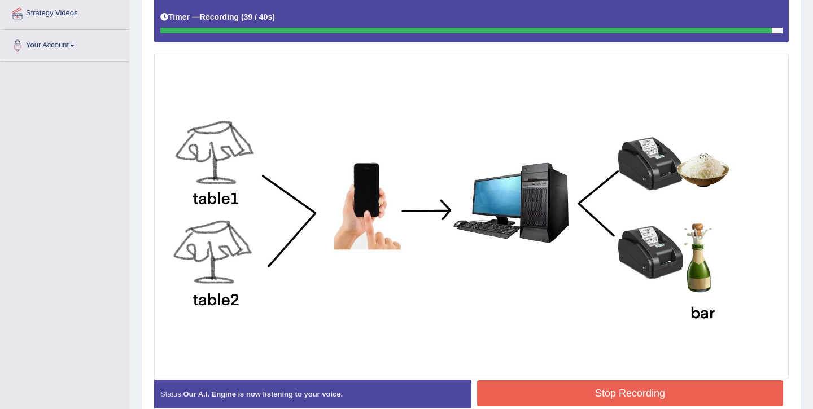
click at [545, 399] on button "Stop Recording" at bounding box center [630, 394] width 306 height 26
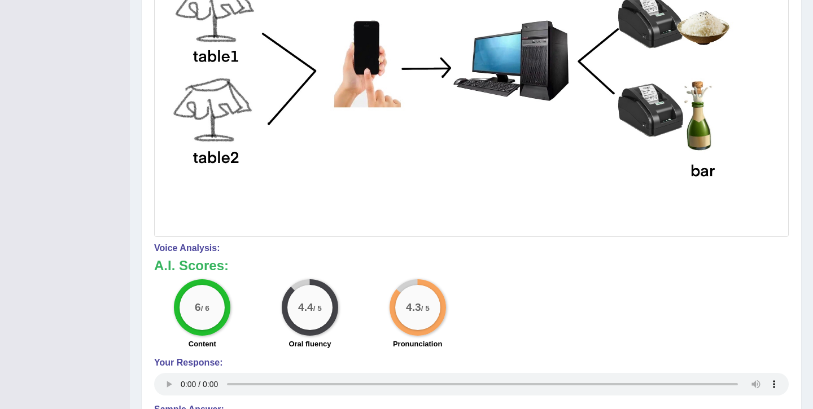
scroll to position [0, 0]
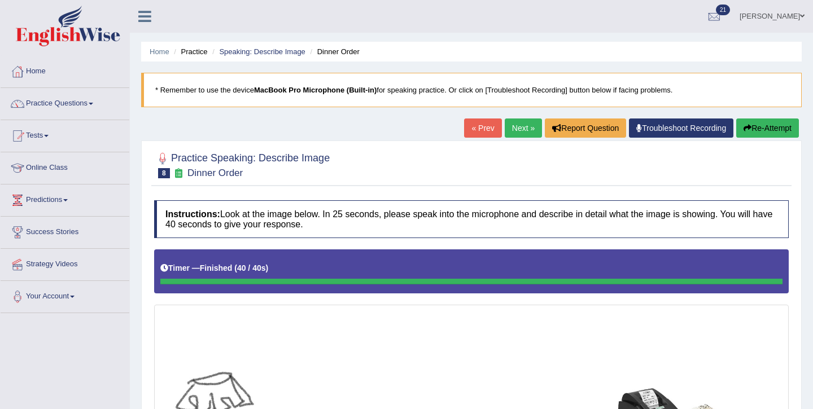
click at [521, 123] on link "Next »" at bounding box center [523, 128] width 37 height 19
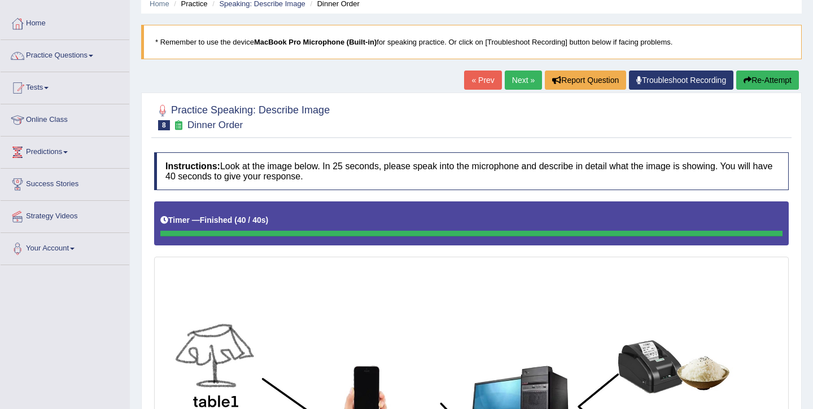
scroll to position [74, 0]
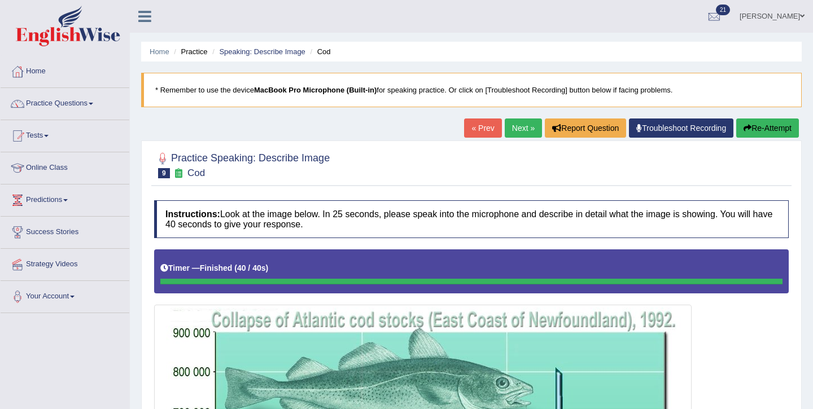
click at [772, 125] on button "Re-Attempt" at bounding box center [767, 128] width 63 height 19
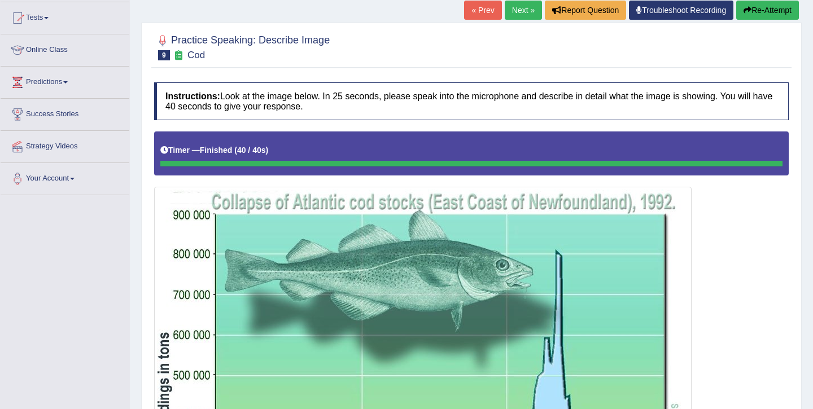
scroll to position [155, 0]
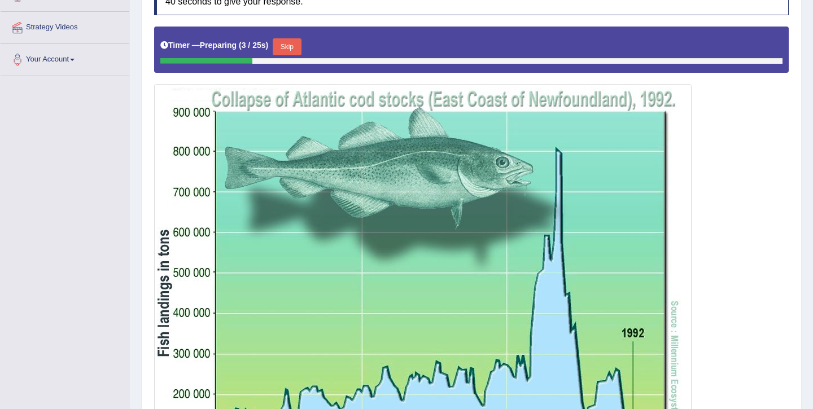
scroll to position [223, 0]
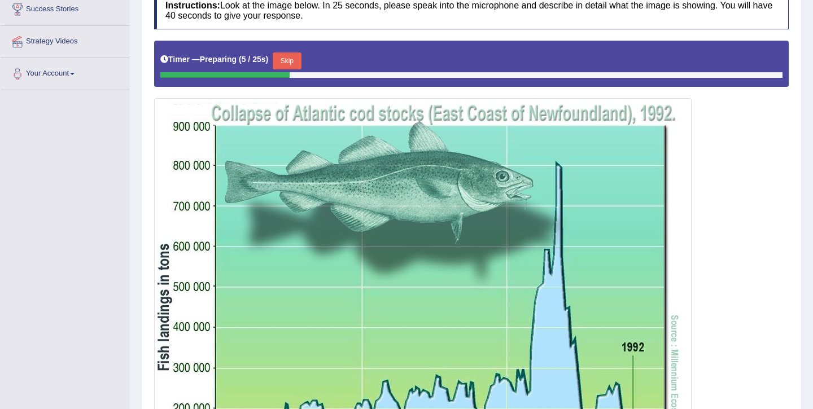
click at [298, 60] on button "Skip" at bounding box center [287, 61] width 28 height 17
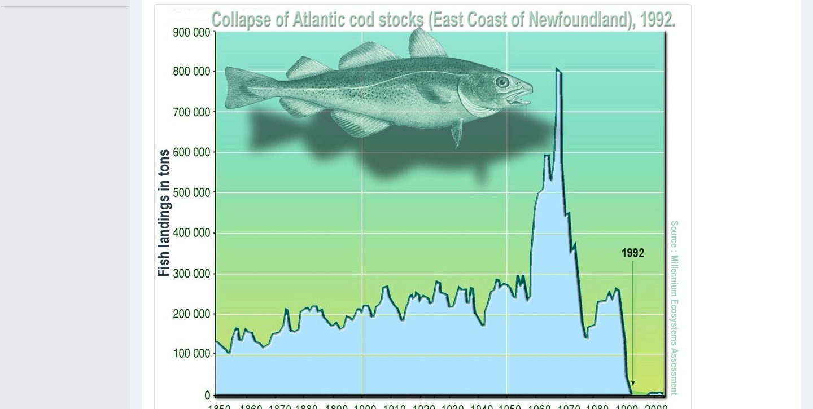
scroll to position [410, 0]
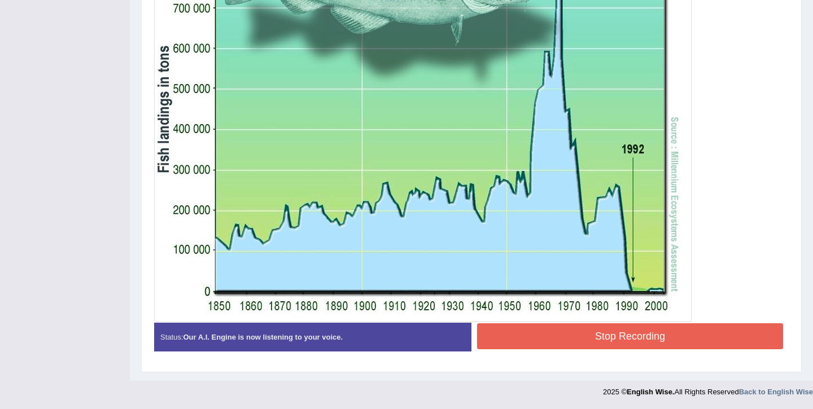
click at [555, 339] on button "Stop Recording" at bounding box center [630, 337] width 306 height 26
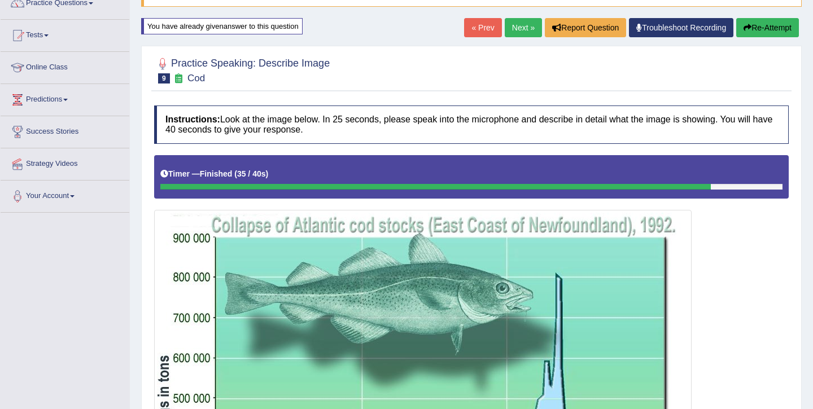
scroll to position [93, 0]
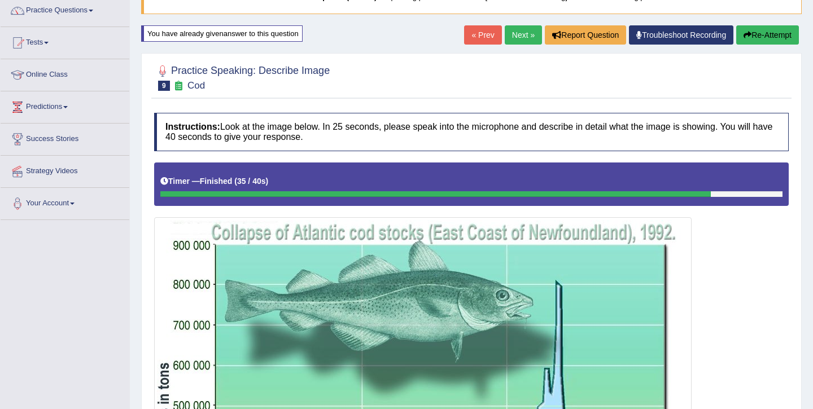
click at [522, 30] on link "Next »" at bounding box center [523, 34] width 37 height 19
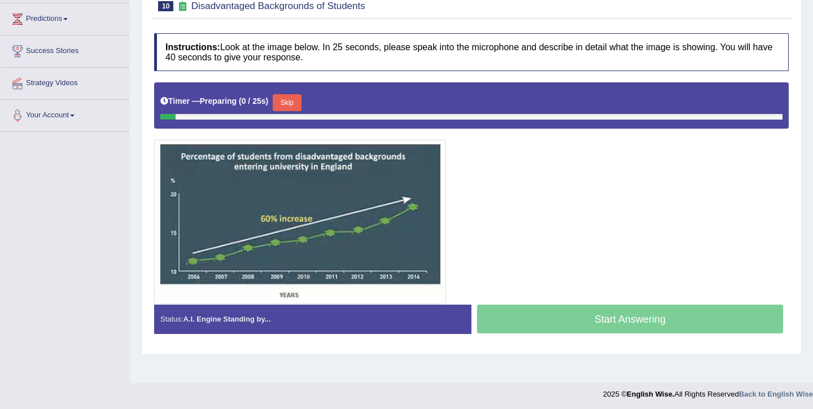
scroll to position [184, 0]
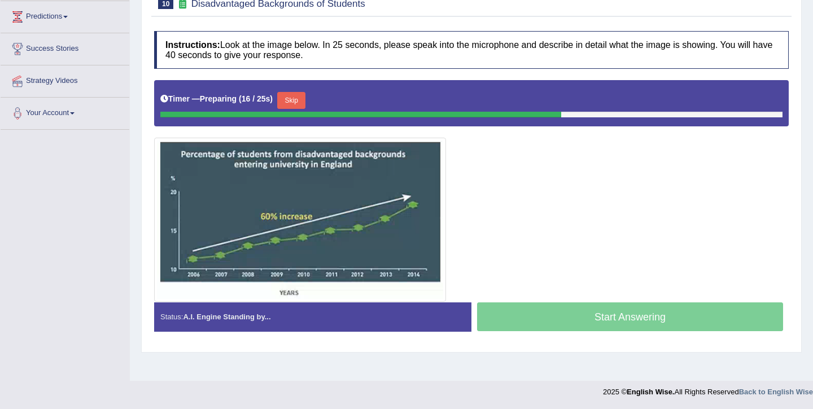
click at [293, 105] on button "Skip" at bounding box center [291, 100] width 28 height 17
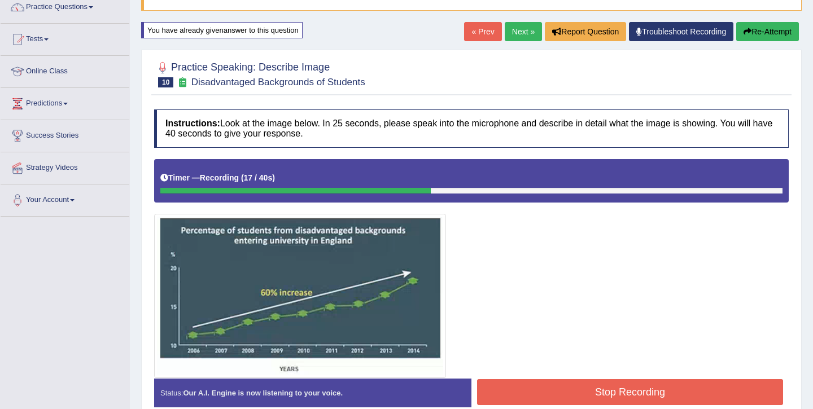
scroll to position [0, 0]
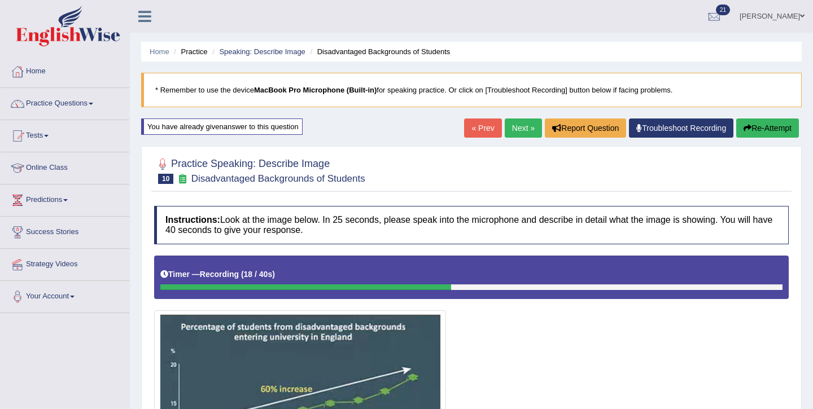
click at [754, 126] on button "Re-Attempt" at bounding box center [767, 128] width 63 height 19
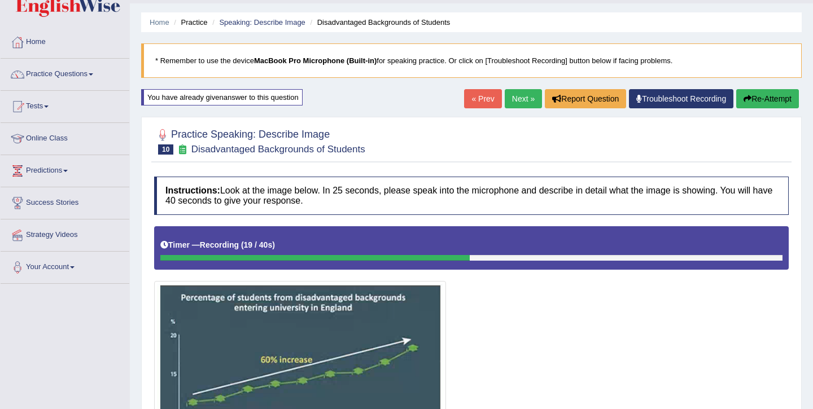
scroll to position [55, 0]
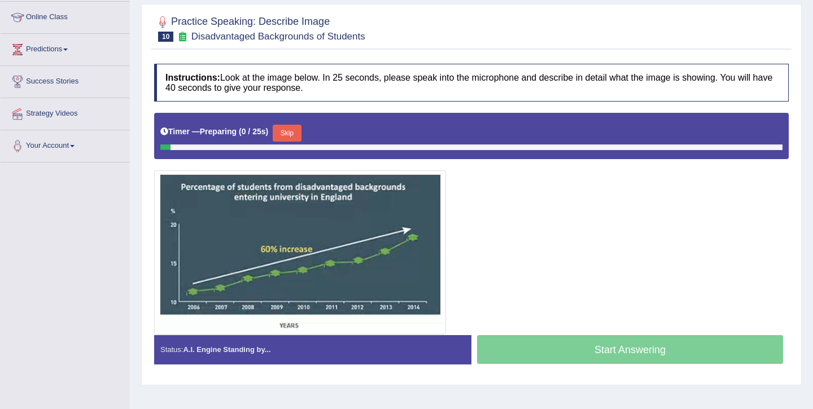
scroll to position [184, 0]
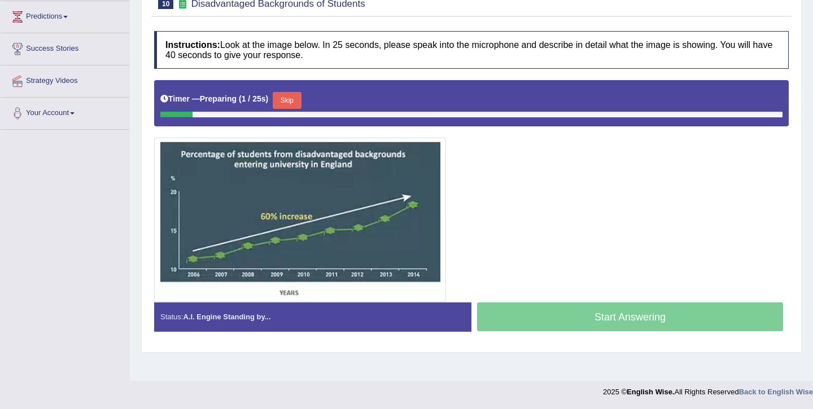
click at [301, 97] on button "Skip" at bounding box center [287, 100] width 28 height 17
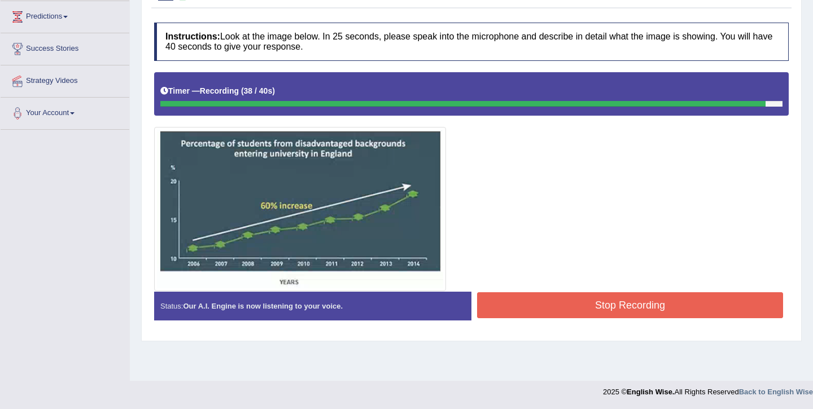
click at [584, 313] on button "Stop Recording" at bounding box center [630, 305] width 306 height 26
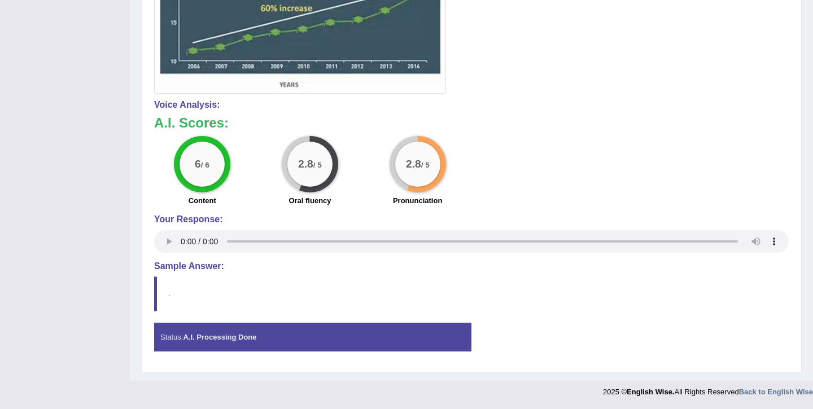
scroll to position [0, 0]
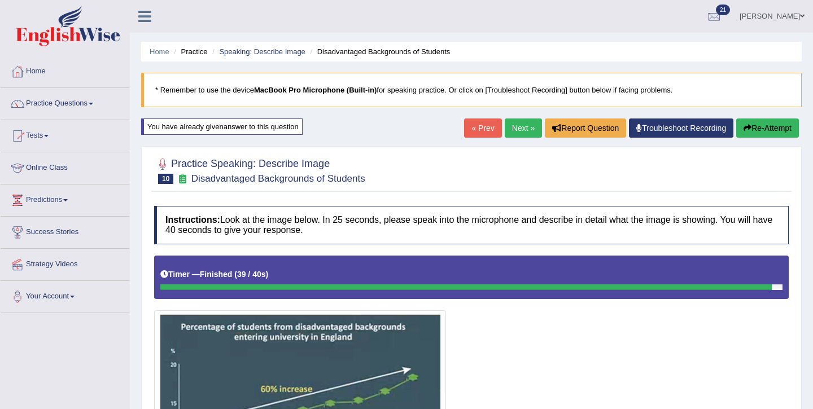
click at [765, 129] on button "Re-Attempt" at bounding box center [767, 128] width 63 height 19
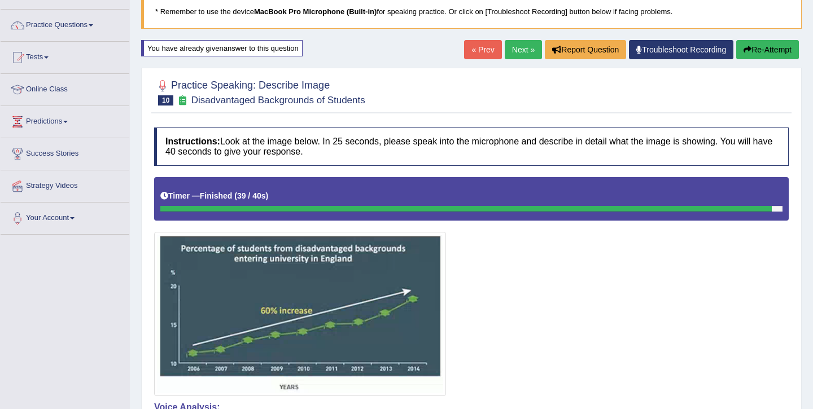
scroll to position [81, 0]
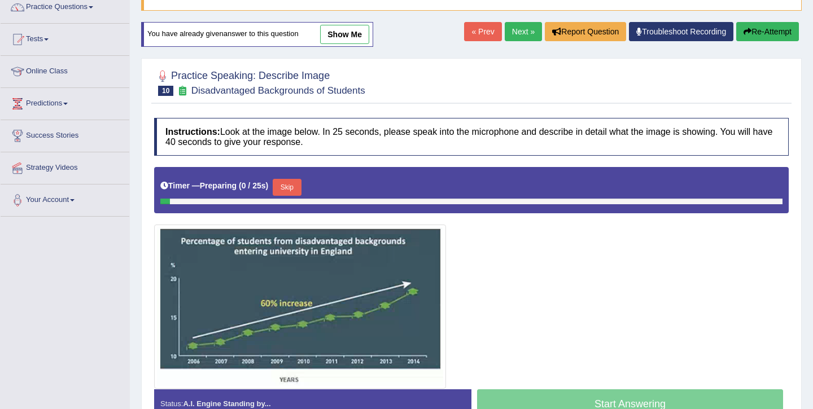
scroll to position [104, 0]
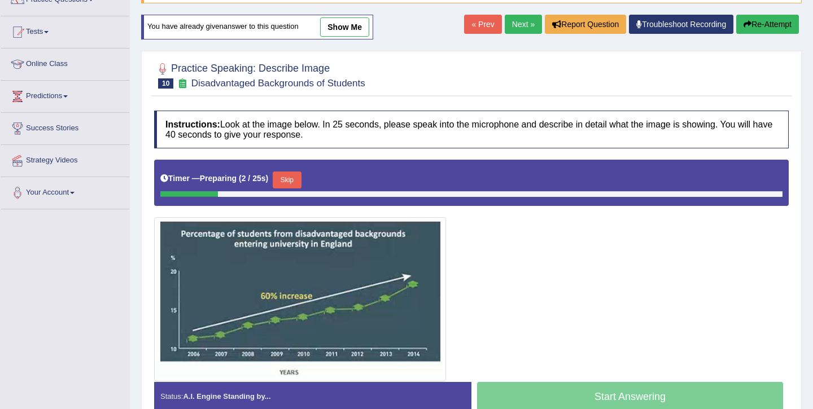
click at [295, 177] on button "Skip" at bounding box center [287, 180] width 28 height 17
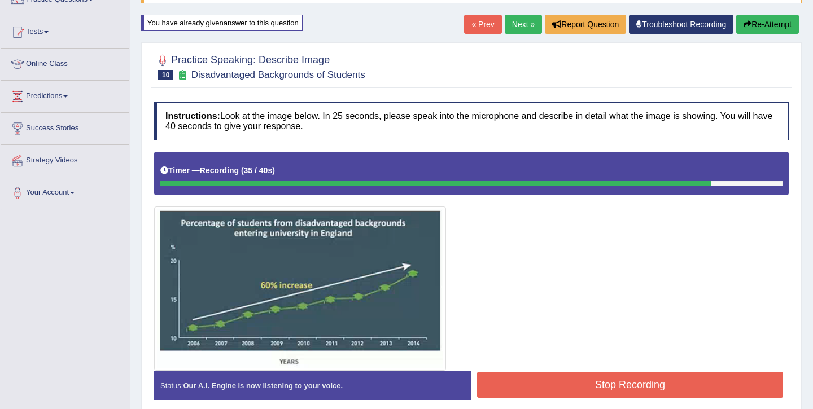
click at [571, 385] on button "Stop Recording" at bounding box center [630, 385] width 306 height 26
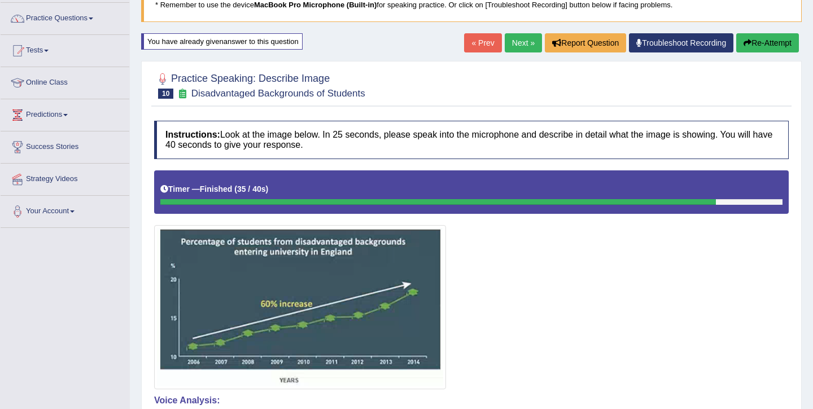
scroll to position [11, 0]
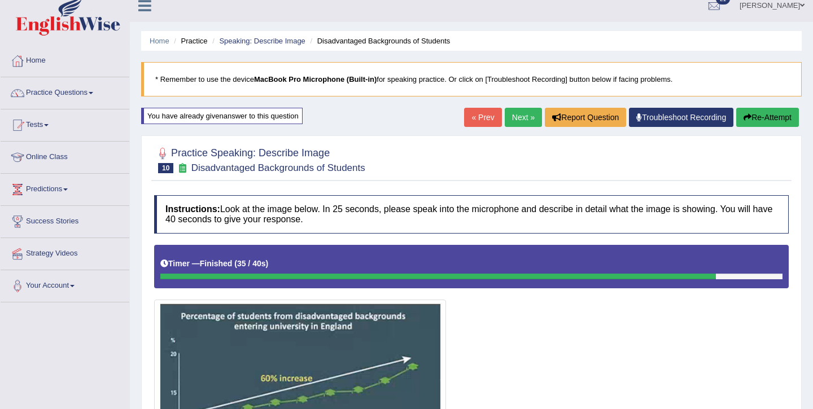
click at [514, 120] on link "Next »" at bounding box center [523, 117] width 37 height 19
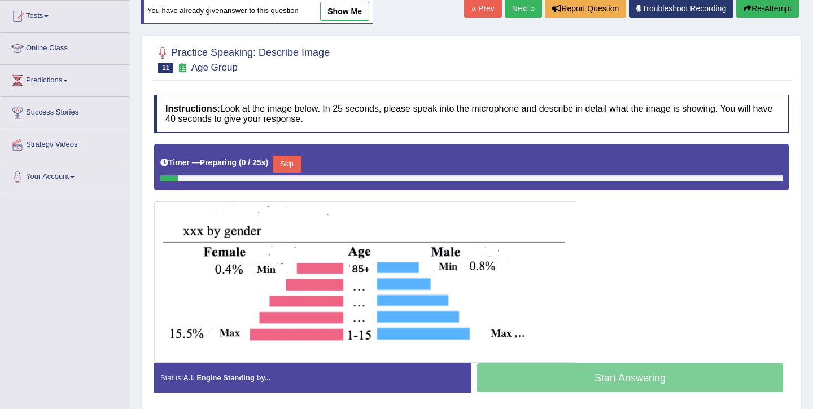
scroll to position [125, 0]
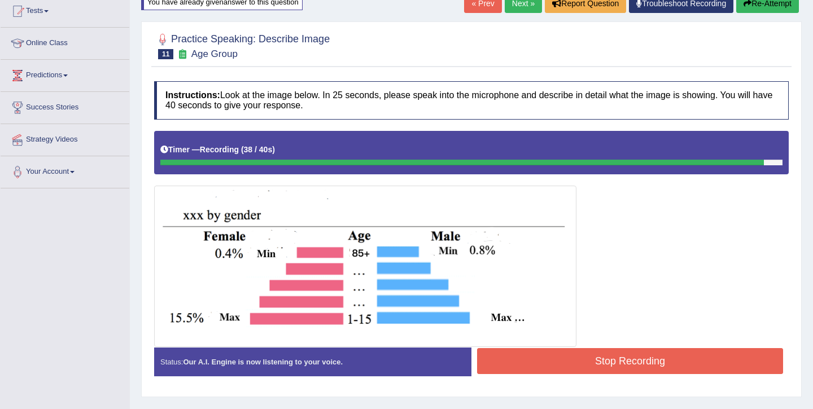
click at [609, 361] on button "Stop Recording" at bounding box center [630, 361] width 306 height 26
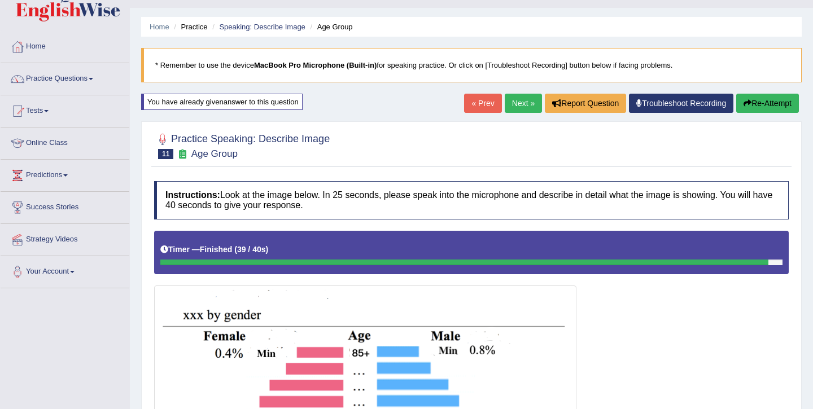
scroll to position [0, 0]
